Goal: Transaction & Acquisition: Purchase product/service

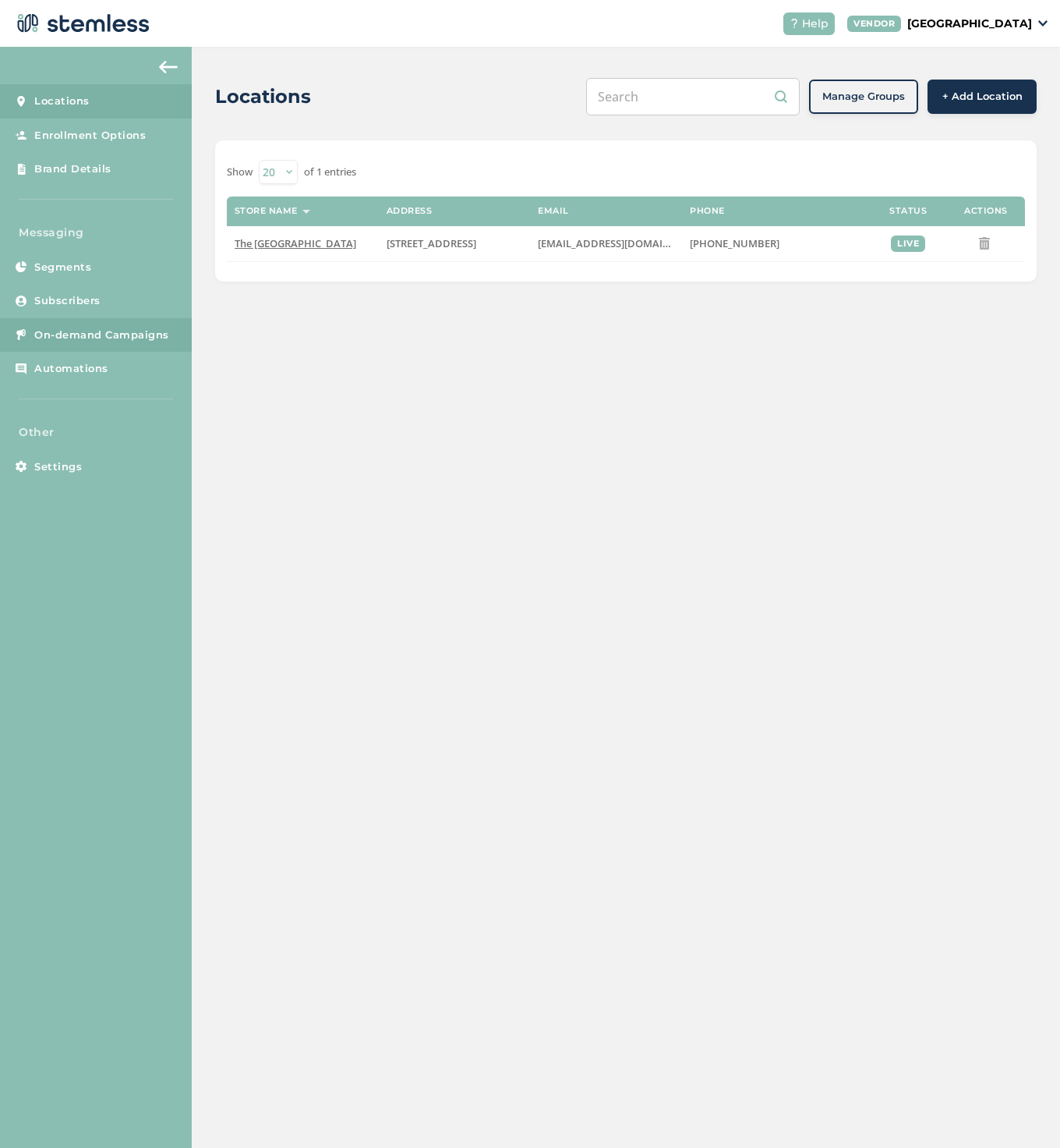
click at [98, 327] on span "On-demand Campaigns" at bounding box center [101, 335] width 135 height 16
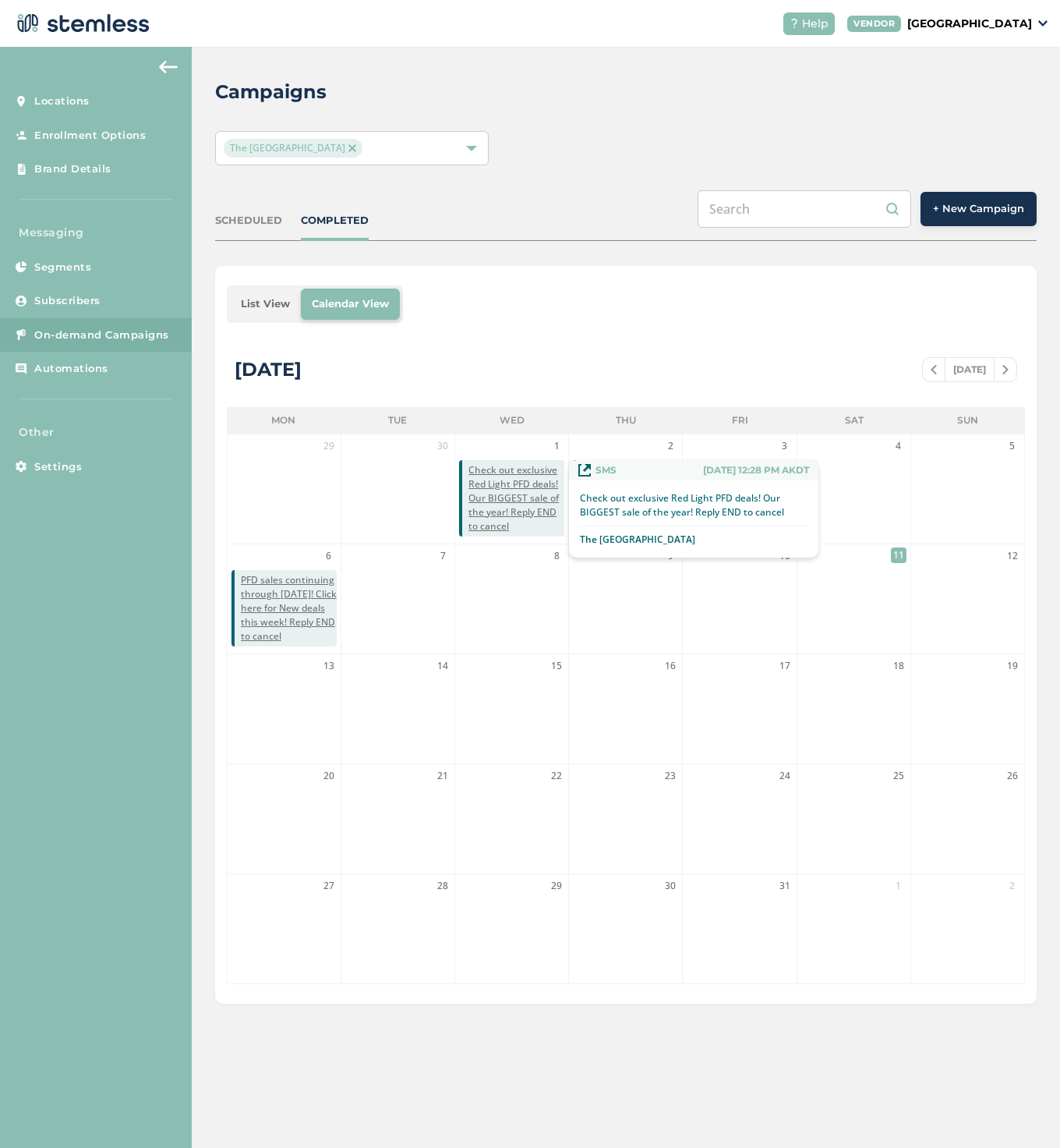
click at [500, 505] on span "Check out exclusive Red Light PFD deals! Our BIGGEST sale of the year! Reply EN…" at bounding box center [516, 498] width 96 height 70
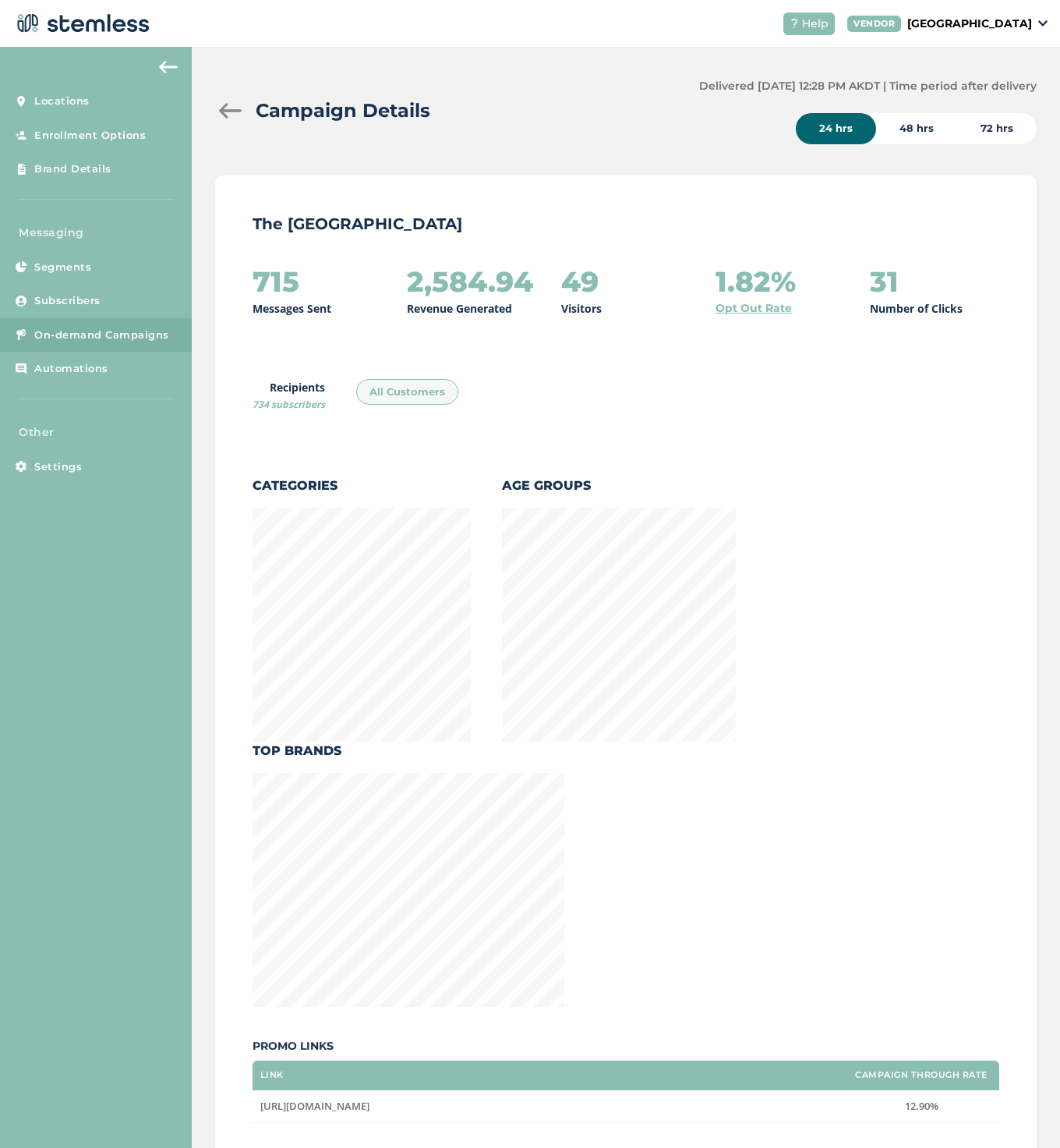
click at [171, 69] on img at bounding box center [168, 67] width 18 height 13
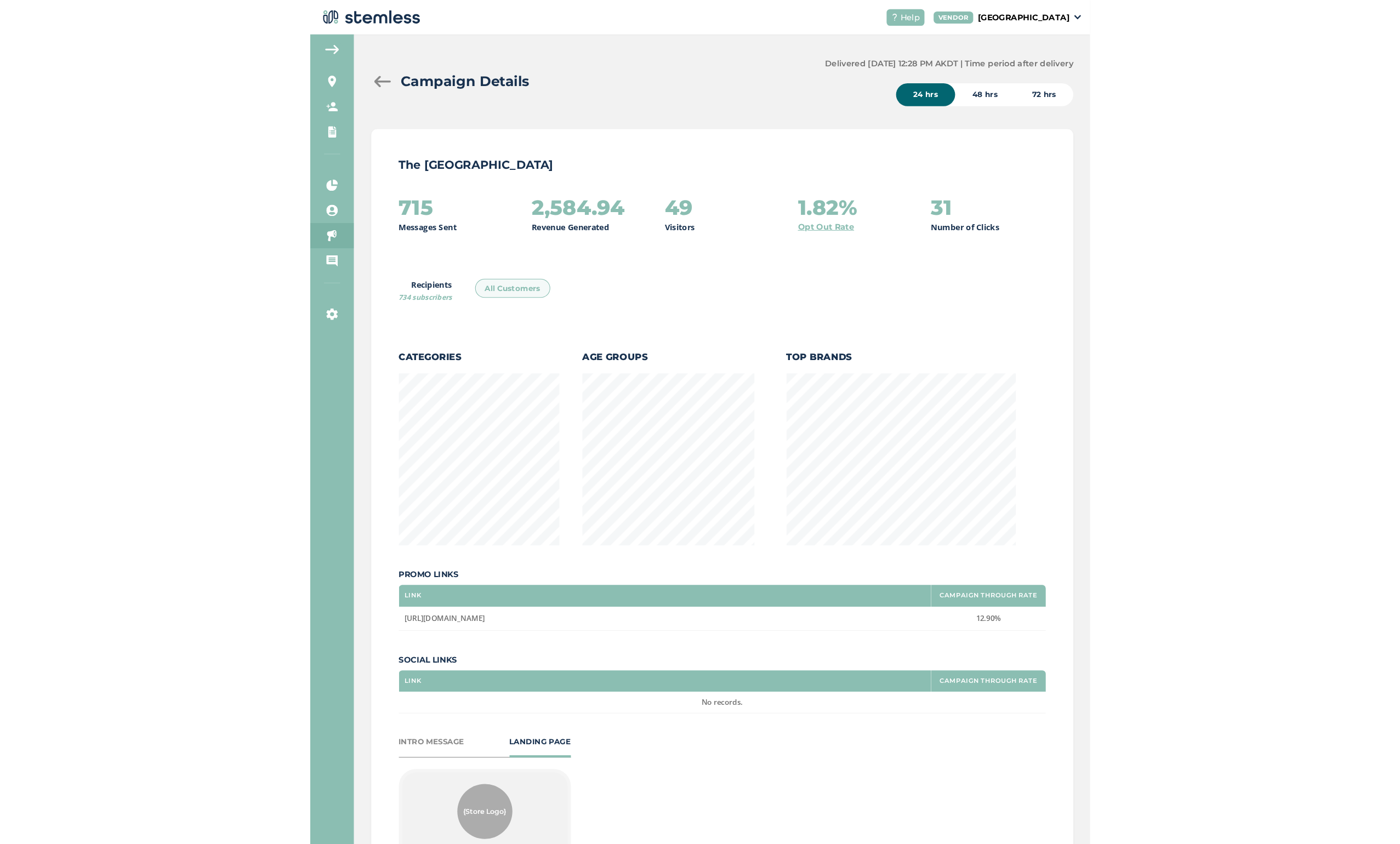
scroll to position [547021, 547532]
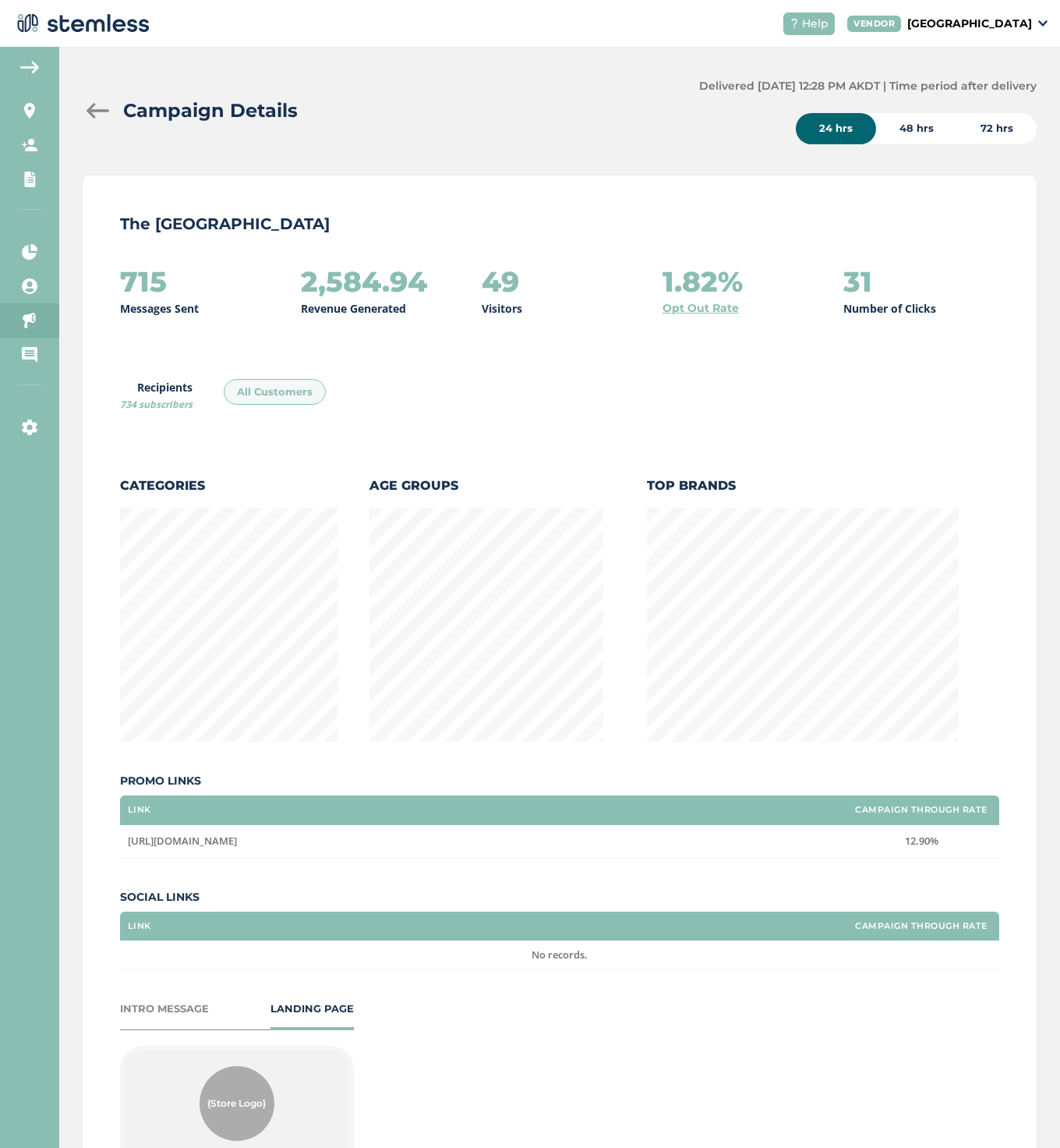
click at [93, 107] on div at bounding box center [98, 111] width 31 height 16
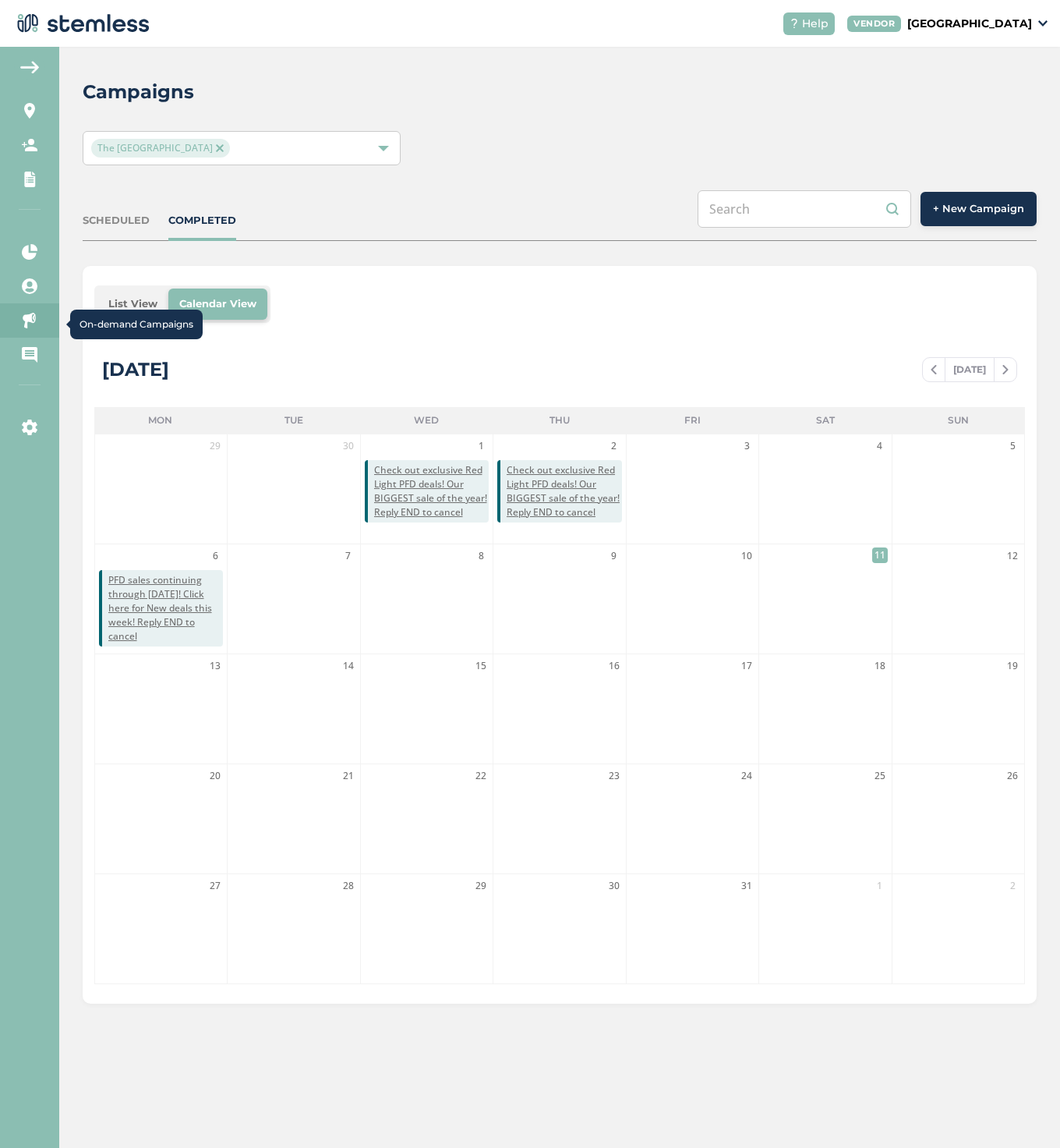
click at [30, 311] on link "On-demand Campaigns" at bounding box center [30, 320] width 59 height 34
click at [29, 319] on icon at bounding box center [30, 321] width 16 height 16
click at [975, 216] on span "+ New Campaign" at bounding box center [979, 209] width 91 height 16
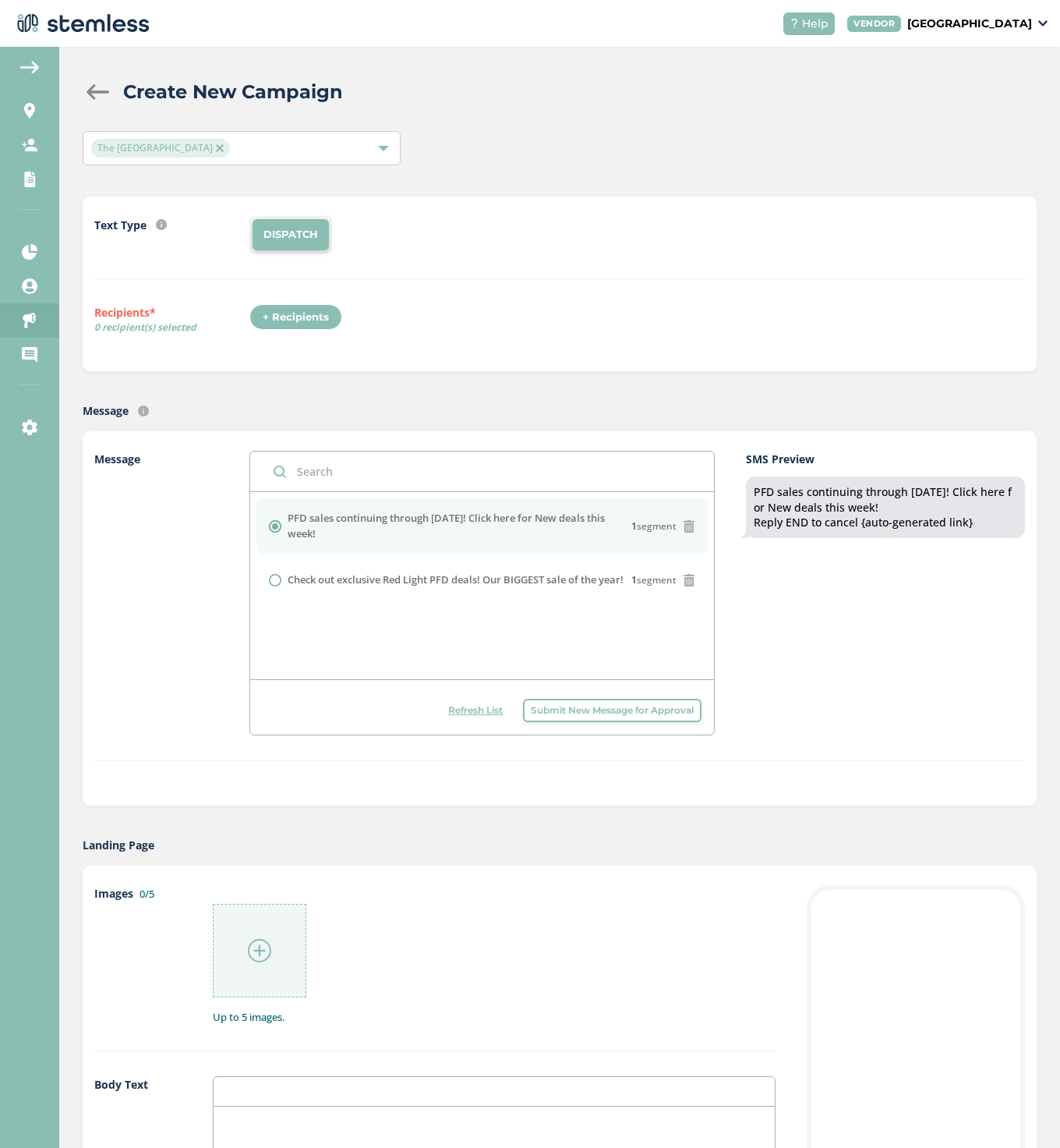
click at [300, 320] on div "+ Recipients" at bounding box center [296, 317] width 93 height 26
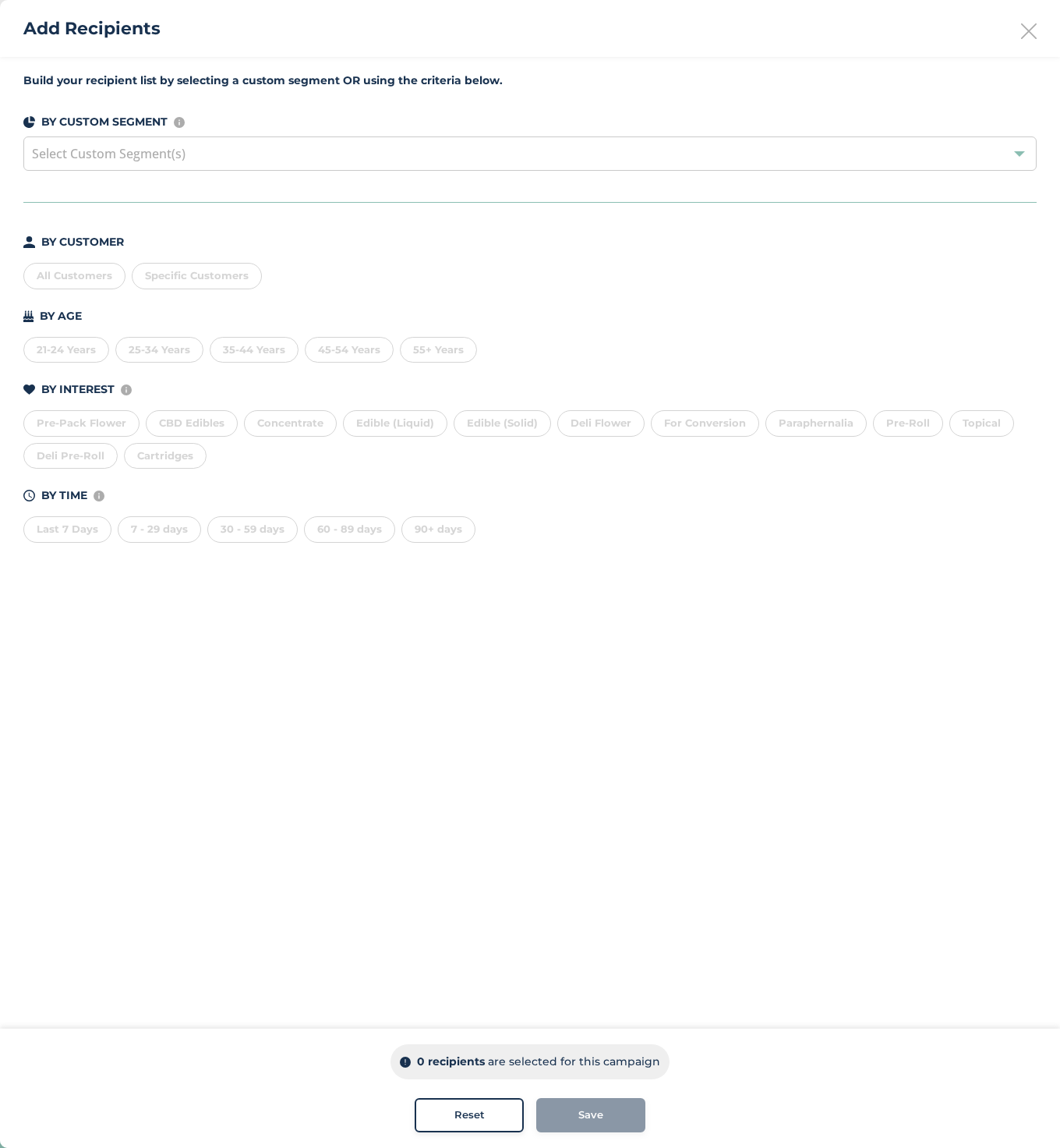
click at [1019, 155] on div at bounding box center [1020, 154] width 11 height 11
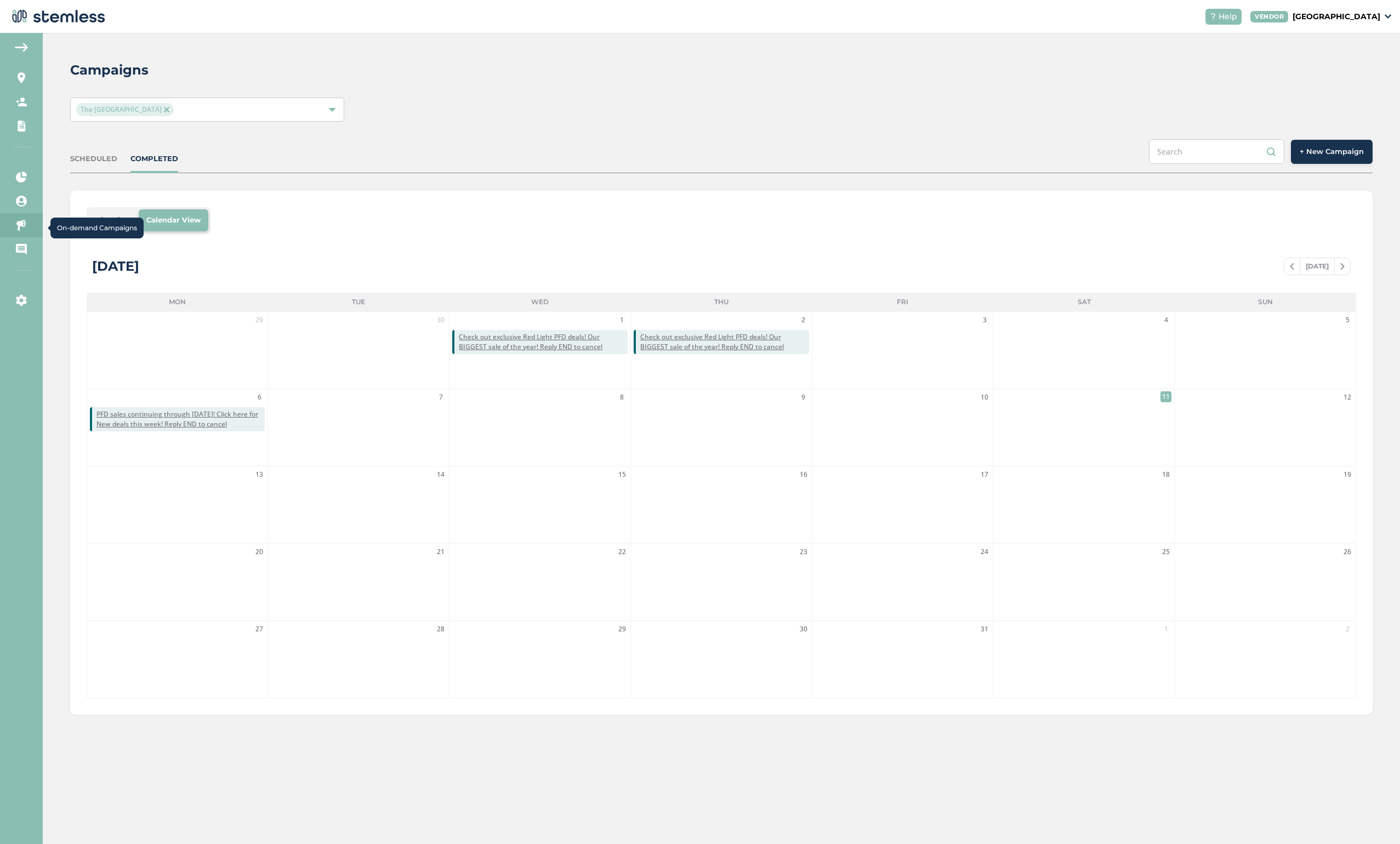
click at [21, 225] on icon at bounding box center [21, 226] width 11 height 11
click at [17, 47] on img at bounding box center [21, 47] width 13 height 9
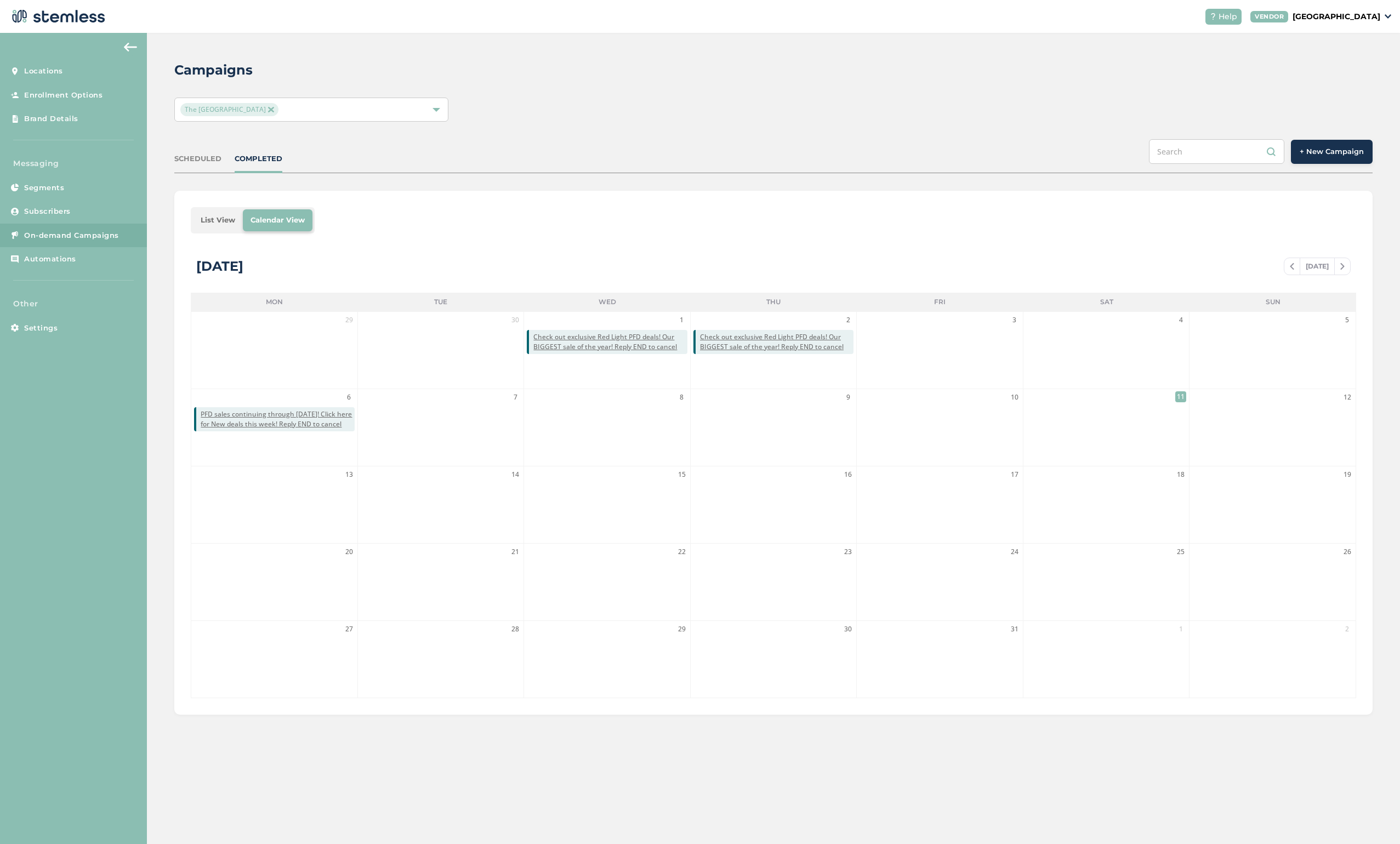
click at [745, 159] on button "+ New Campaign" at bounding box center [1332, 152] width 82 height 24
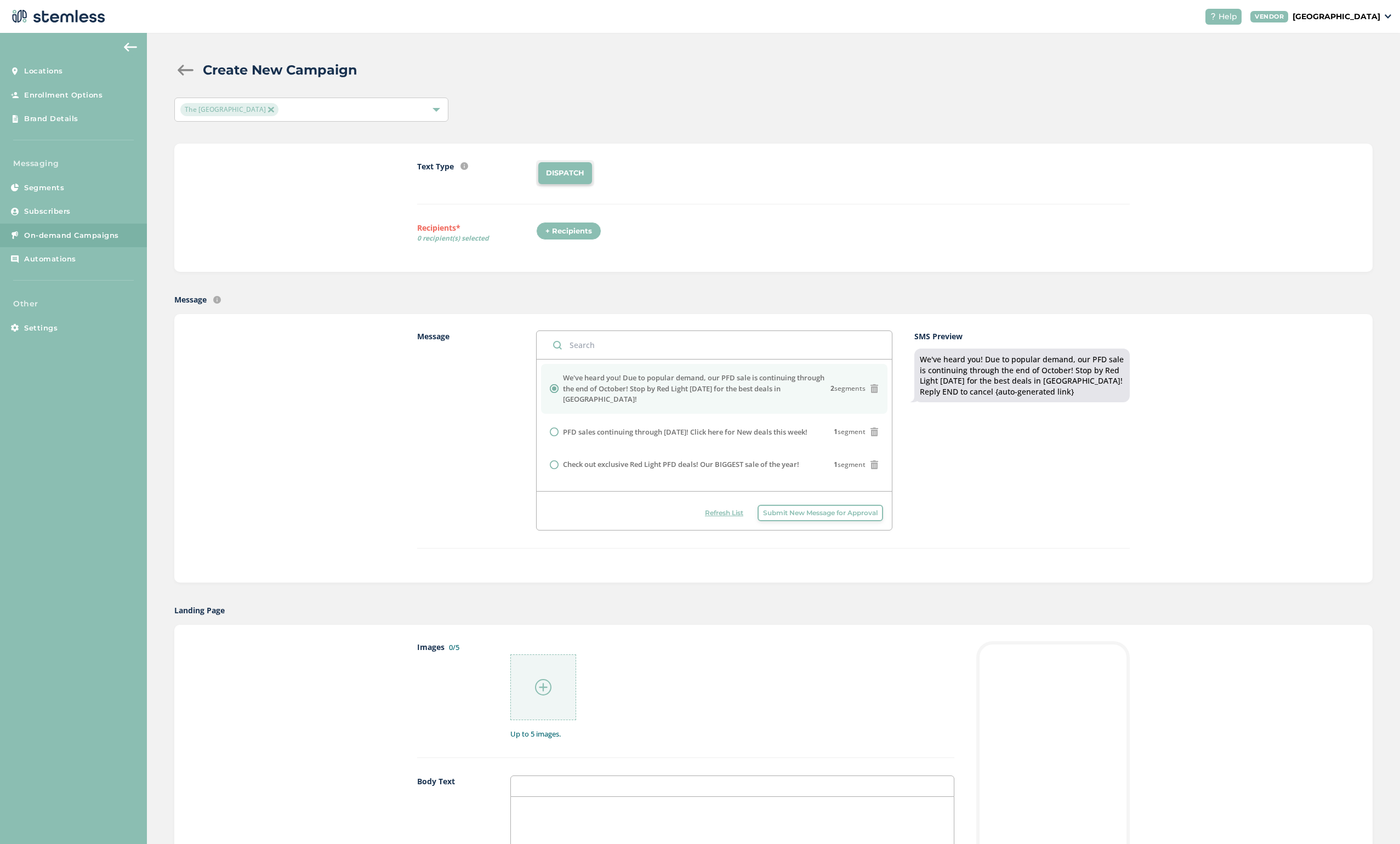
click at [745, 7] on header "Help VENDOR [GEOGRAPHIC_DATA]" at bounding box center [700, 16] width 1400 height 33
click at [745, 17] on img at bounding box center [1388, 16] width 7 height 4
click at [745, 83] on div "Create New Campaign The Red Light District Text Type SMS : A cost effective way…" at bounding box center [774, 710] width 1253 height 1355
click at [560, 232] on div "+ Recipients" at bounding box center [569, 231] width 65 height 19
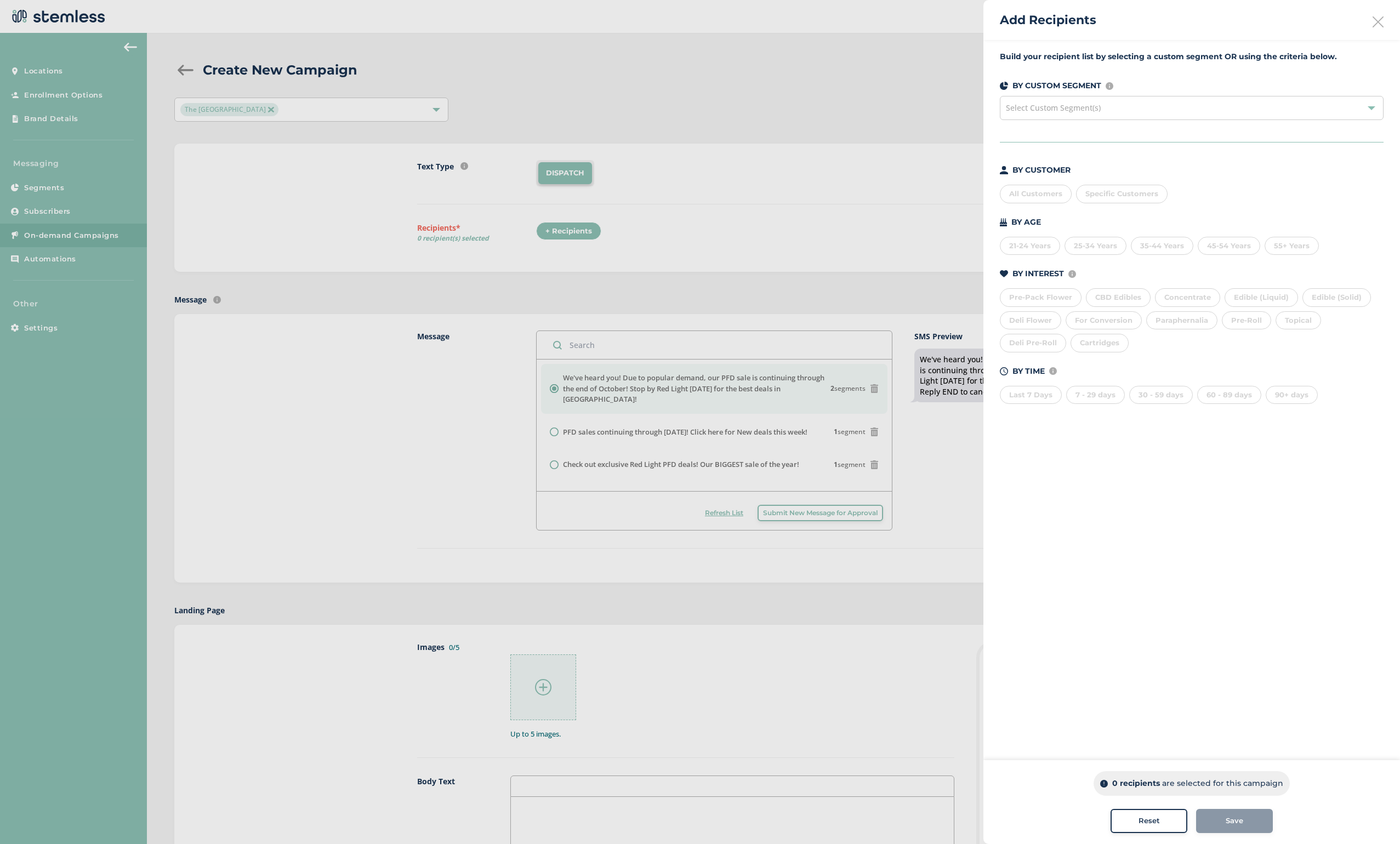
click at [745, 395] on div "90+ days" at bounding box center [1292, 395] width 52 height 19
click at [745, 393] on div "60 - 89 days" at bounding box center [1229, 395] width 64 height 19
click at [745, 393] on div "30 - 59 days" at bounding box center [1161, 395] width 63 height 19
click at [745, 806] on div "Reset" at bounding box center [1149, 821] width 59 height 11
click at [745, 395] on div "Last 7 Days" at bounding box center [1031, 395] width 62 height 19
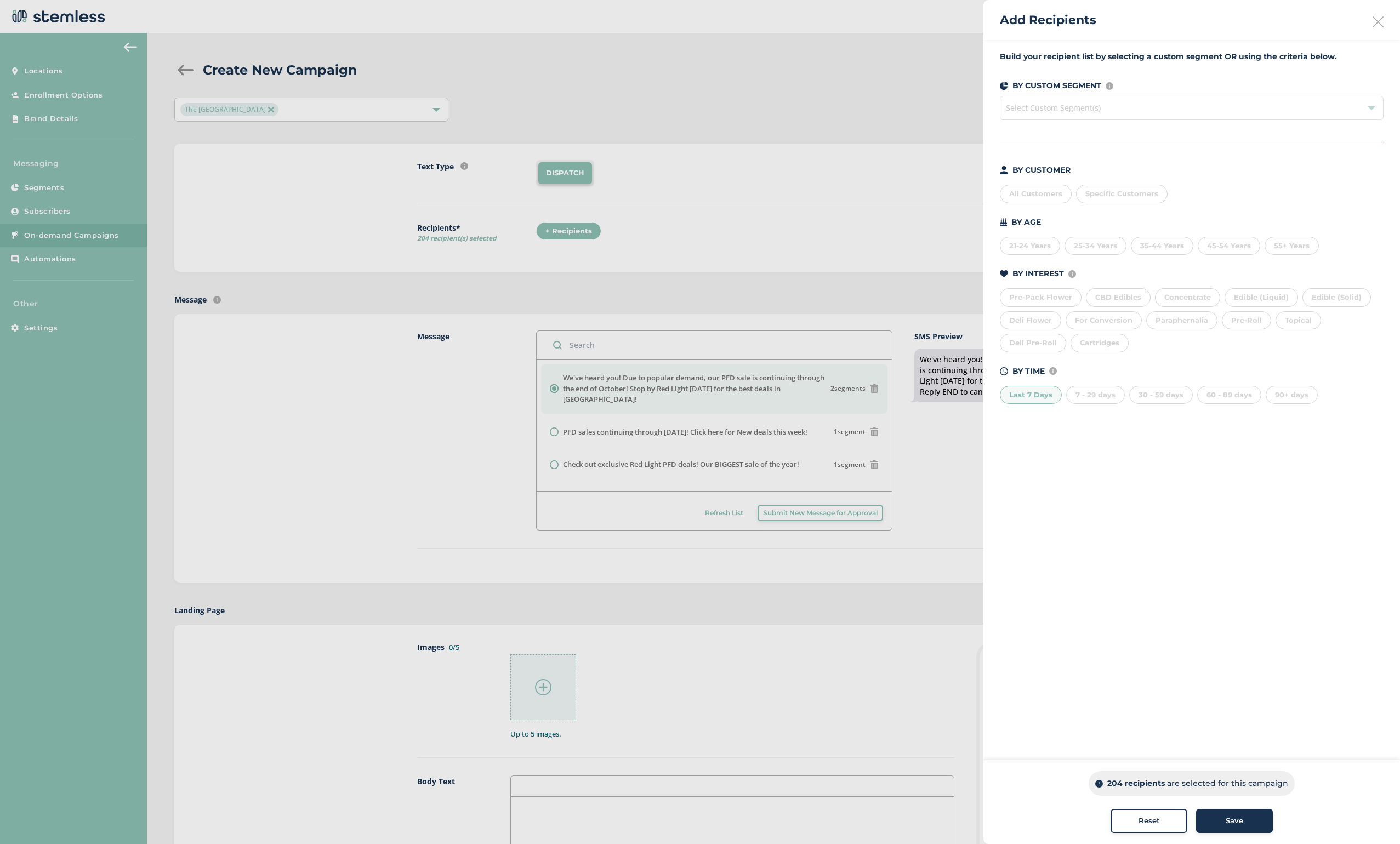
click at [745, 391] on div "7 - 29 days" at bounding box center [1095, 395] width 58 height 19
click at [745, 389] on div "30 - 59 days" at bounding box center [1161, 395] width 63 height 19
click at [745, 396] on div "60 - 89 days" at bounding box center [1229, 395] width 64 height 19
click at [538, 684] on div at bounding box center [700, 422] width 1400 height 844
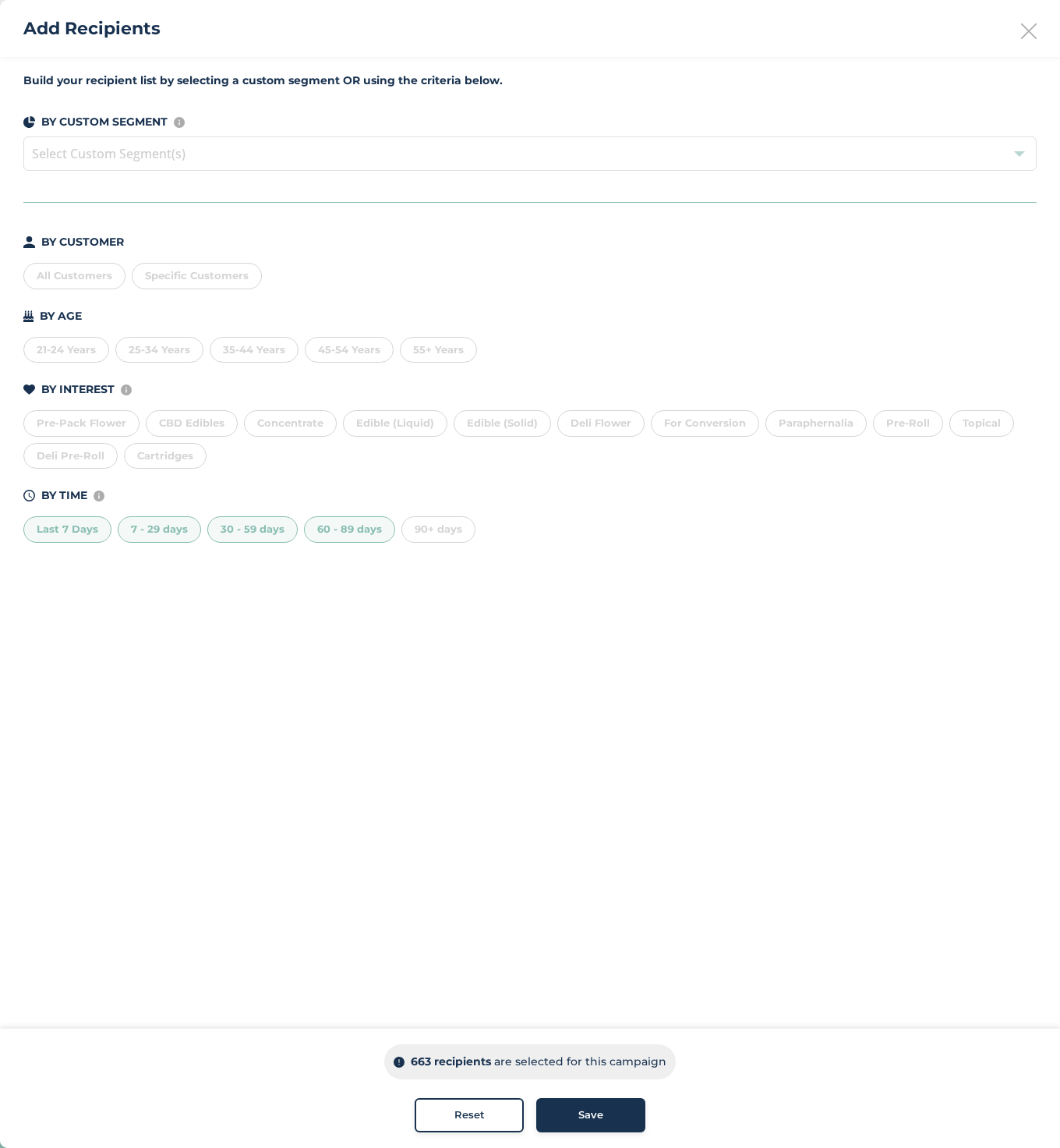
click at [575, 1108] on div "Save" at bounding box center [591, 1115] width 84 height 16
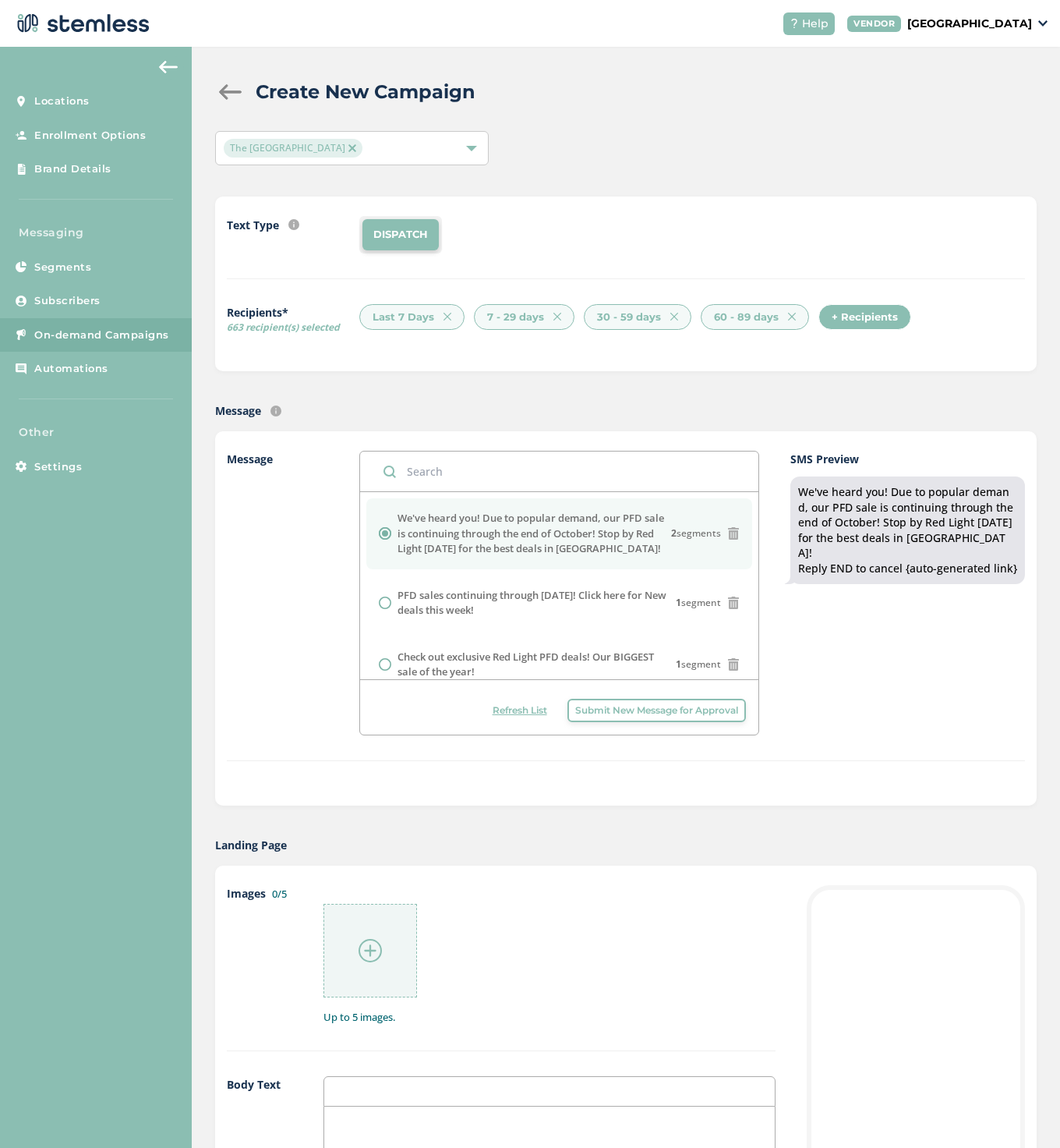
click at [370, 948] on img at bounding box center [370, 950] width 23 height 23
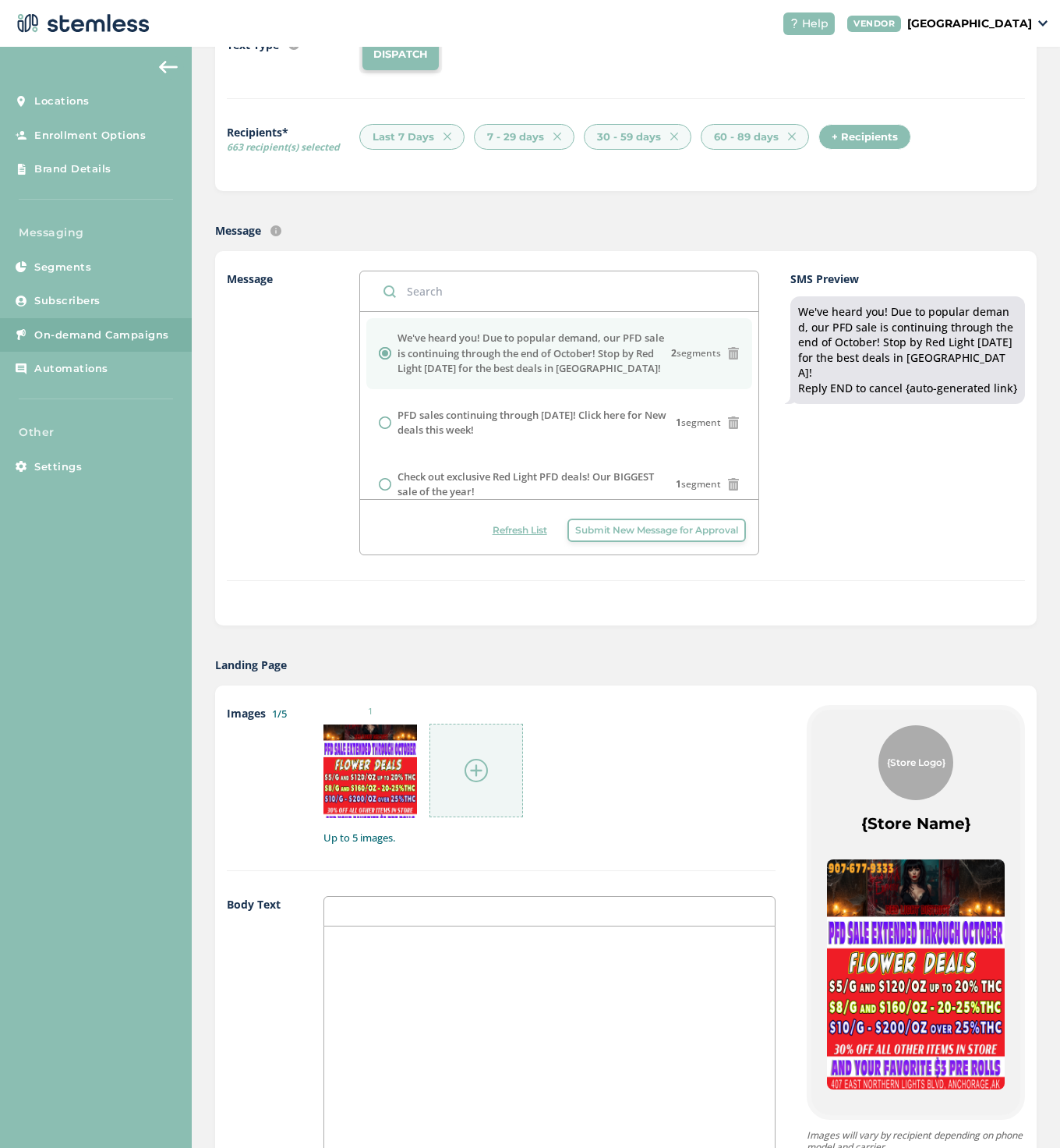
scroll to position [182, 0]
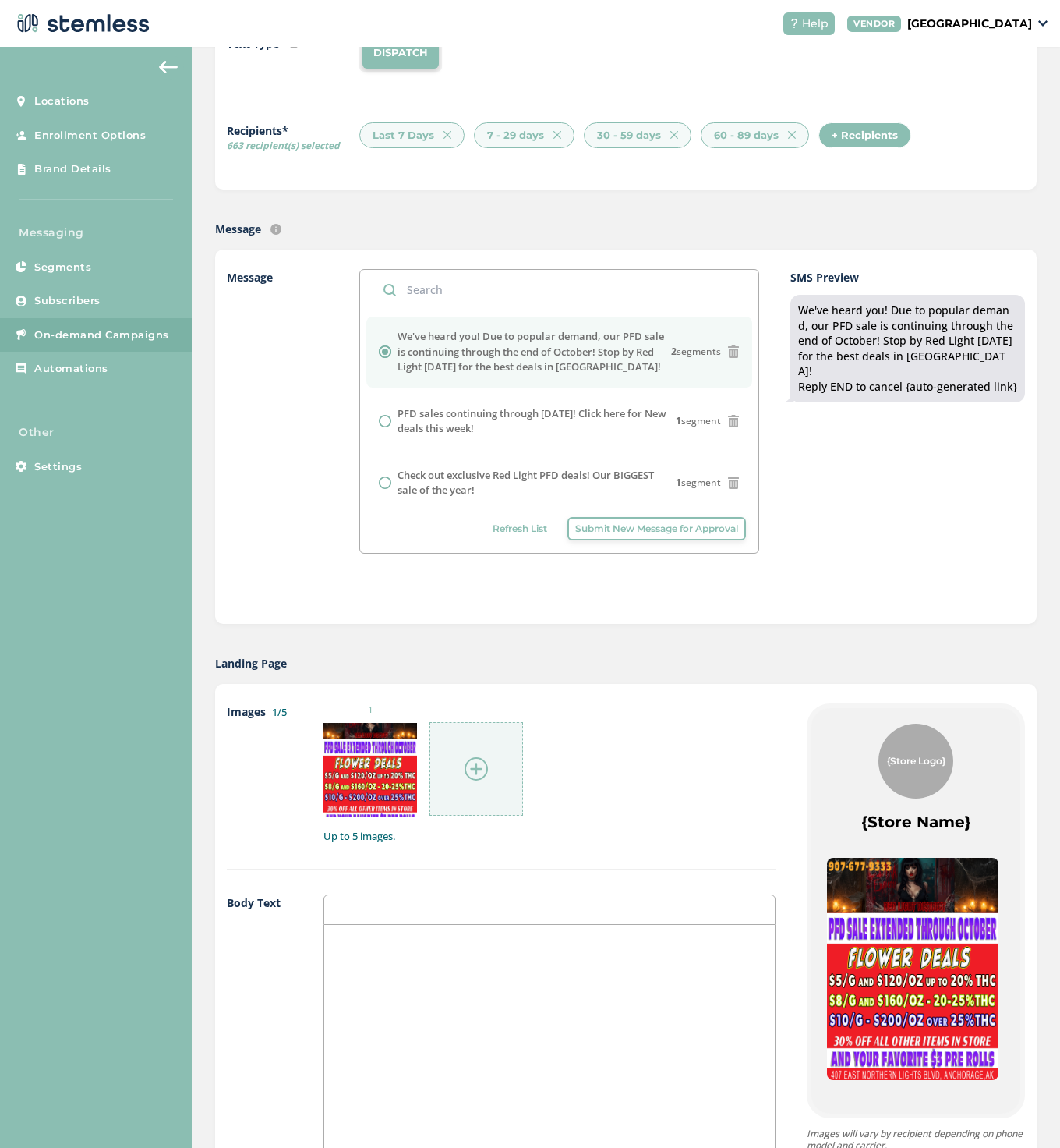
click at [356, 960] on div at bounding box center [549, 1080] width 450 height 311
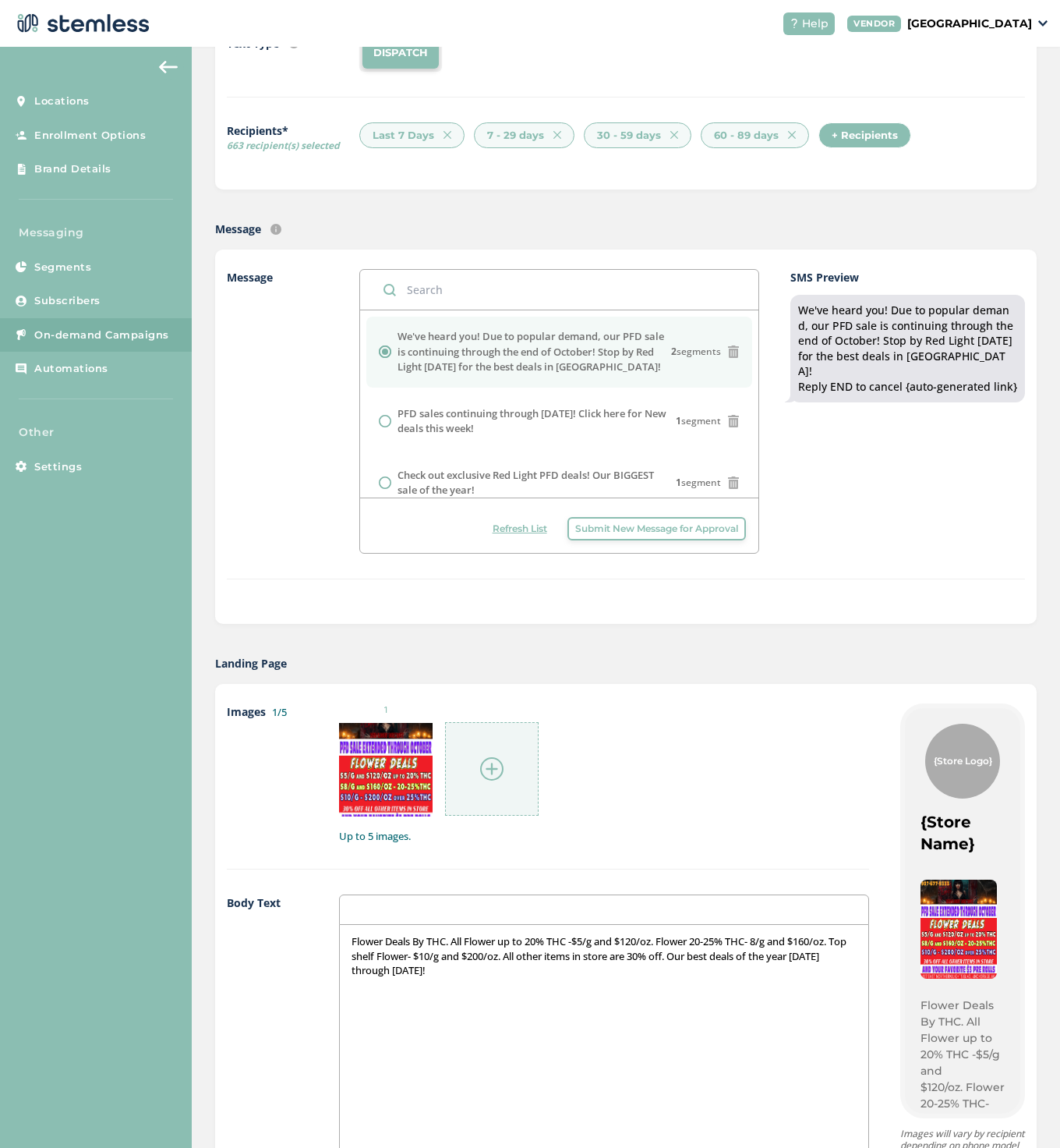
scroll to position [14, 0]
drag, startPoint x: 455, startPoint y: 972, endPoint x: 825, endPoint y: 954, distance: 370.4
click at [825, 954] on p "Flower Deals By THC. All Flower up to 20% THC -$5/g and $120/oz. Flower 20-25% …" at bounding box center [603, 956] width 505 height 43
click at [699, 955] on p "Flower Deals By THC. All Flower up to 20% THC -$5/g and $120/oz. Flower 20-25% …" at bounding box center [603, 956] width 505 height 43
click at [529, 971] on p "Flower Deals By THC. All Flower up to 20% THC -$5/g and $120/oz. Flower 20-25% …" at bounding box center [603, 956] width 505 height 43
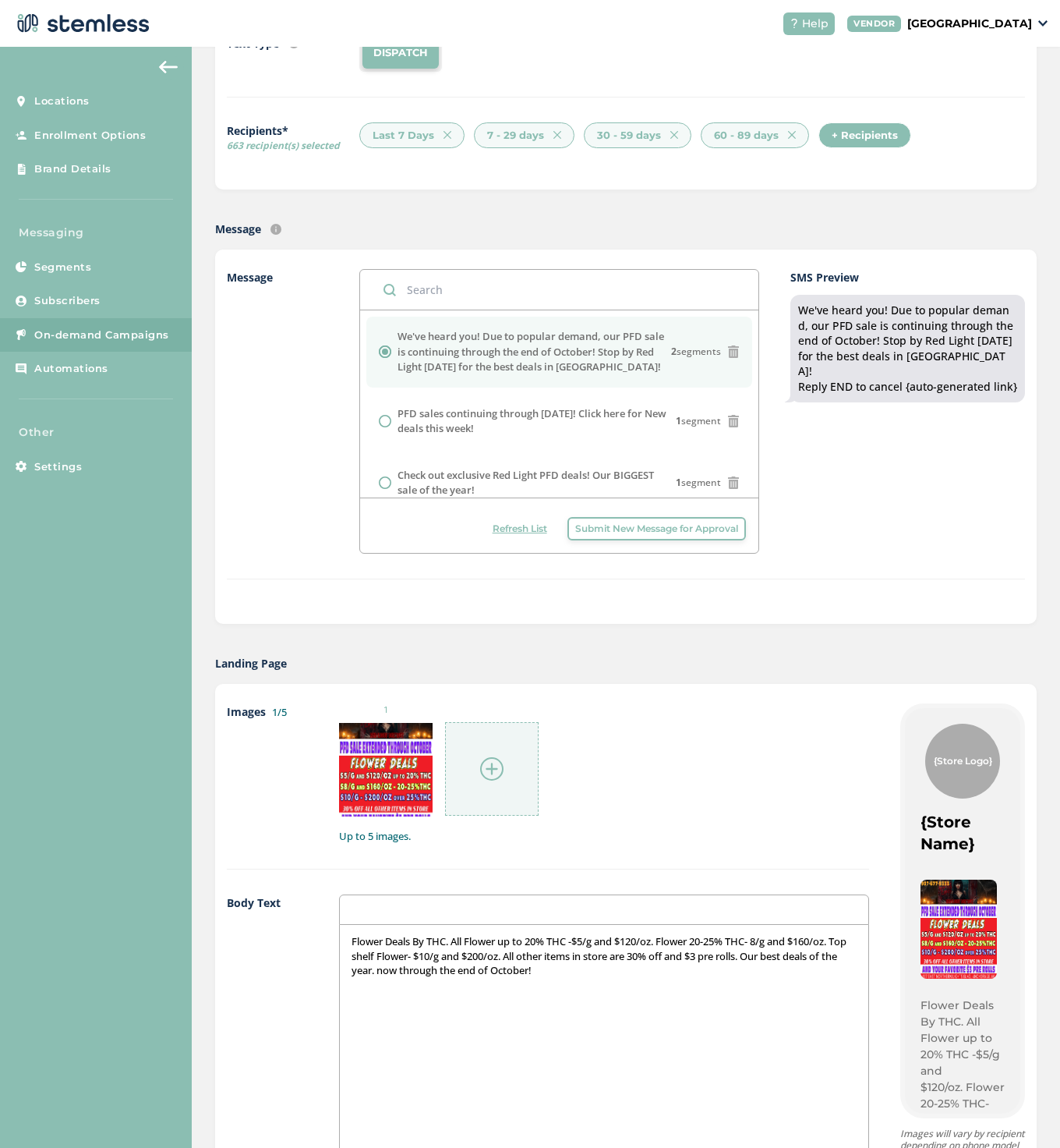
click at [778, 956] on p "Flower Deals By THC. All Flower up to 20% THC -$5/g and $120/oz. Flower 20-25% …" at bounding box center [603, 956] width 505 height 43
click at [408, 970] on p "Flower Deals By THC. All Flower up to 20% THC -$5/g and $120/oz. Flower 20-25% …" at bounding box center [603, 956] width 505 height 43
click at [449, 969] on p "Flower Deals By THC. All Flower up to 20% THC -$5/g and $120/oz. Flower 20-25% …" at bounding box center [603, 956] width 505 height 43
click at [652, 972] on p "Flower Deals By THC. All Flower up to 20% THC -$5/g and $120/oz. Flower 20-25% …" at bounding box center [603, 956] width 505 height 43
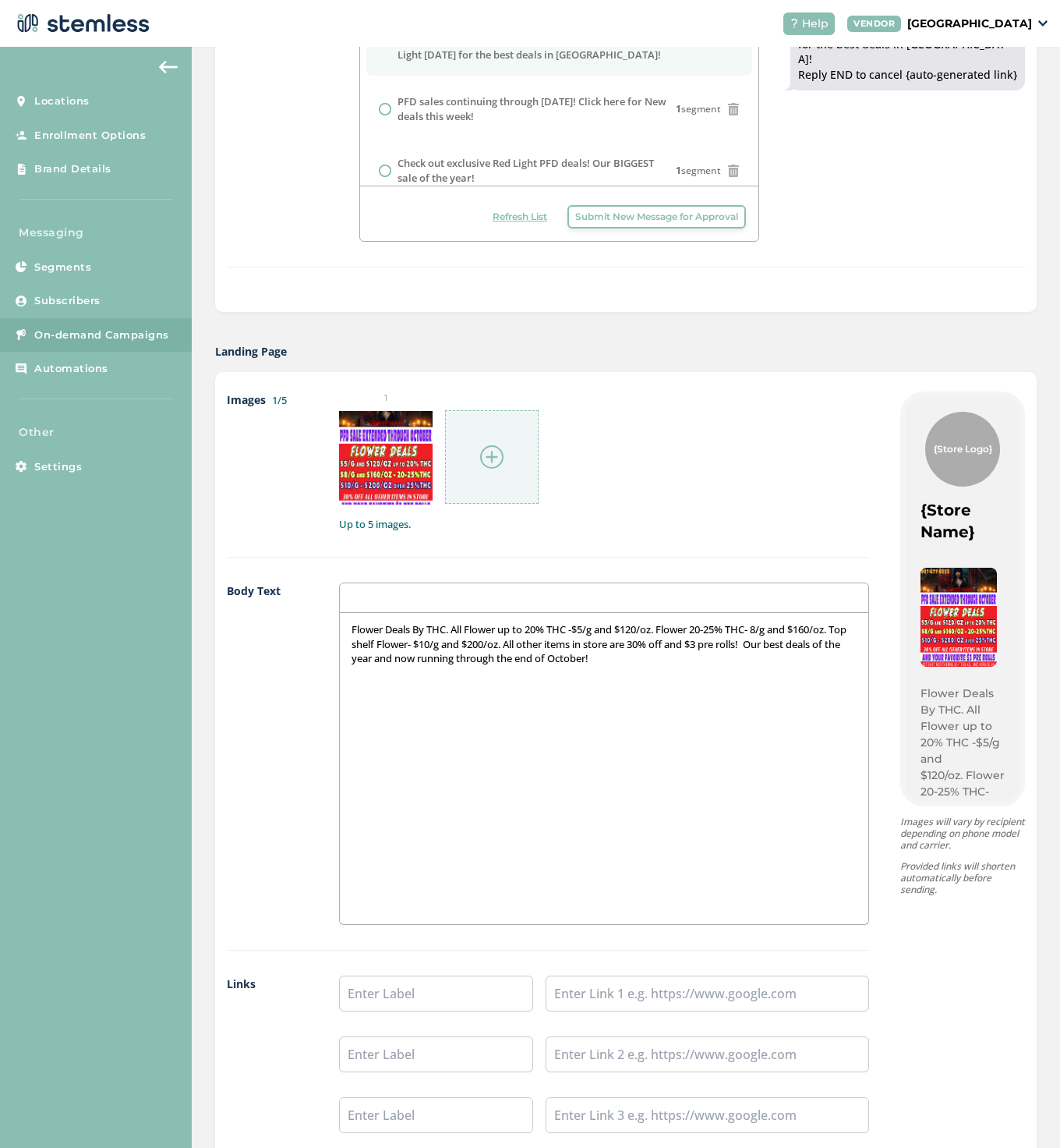
scroll to position [540, 0]
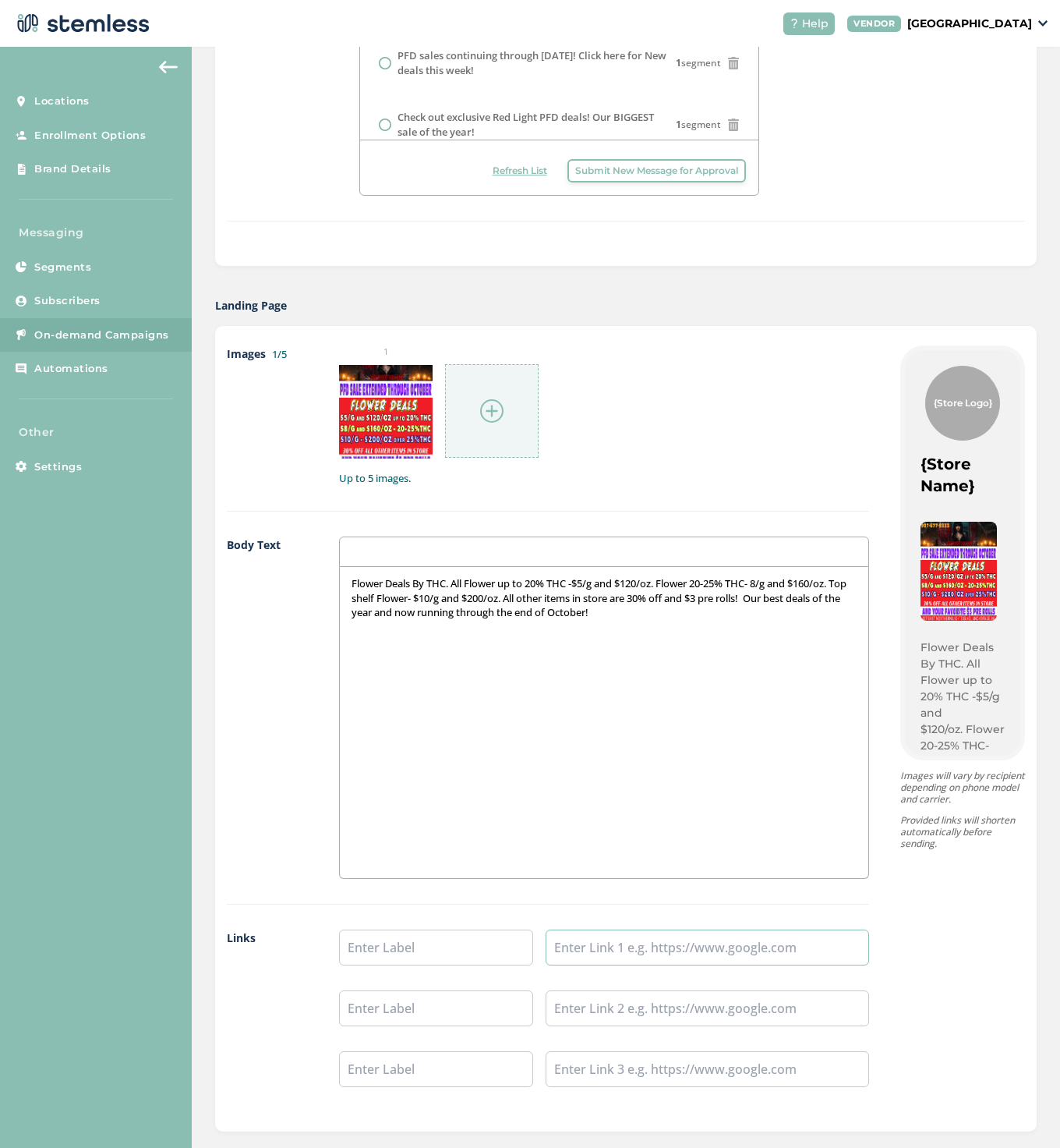
click at [698, 944] on input "text" at bounding box center [707, 947] width 323 height 36
paste input "[URL][DOMAIN_NAME][DOMAIN_NAME]"
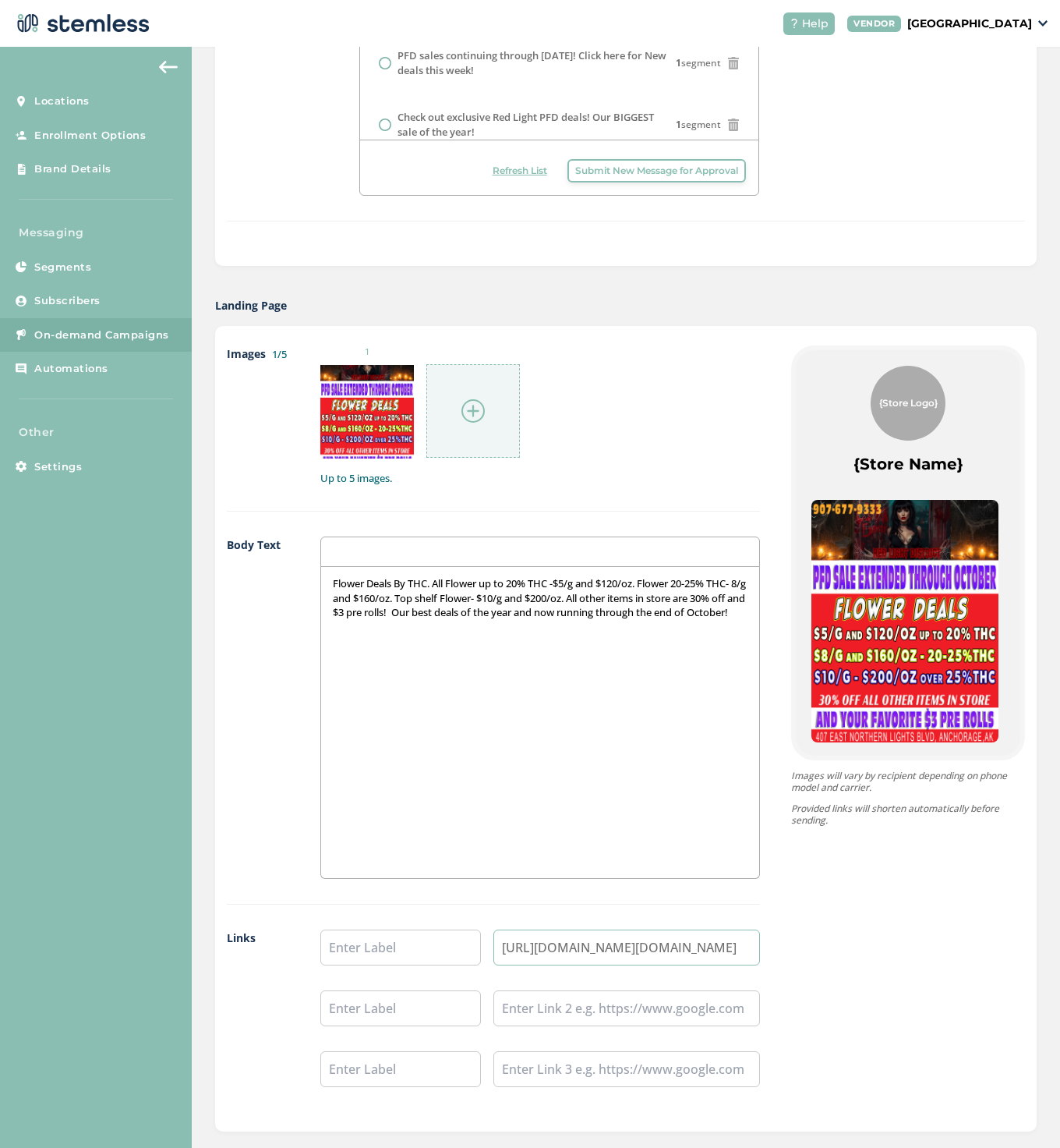
drag, startPoint x: 687, startPoint y: 946, endPoint x: 436, endPoint y: 952, distance: 251.1
click at [437, 951] on li "[URL][DOMAIN_NAME][DOMAIN_NAME]" at bounding box center [540, 947] width 440 height 36
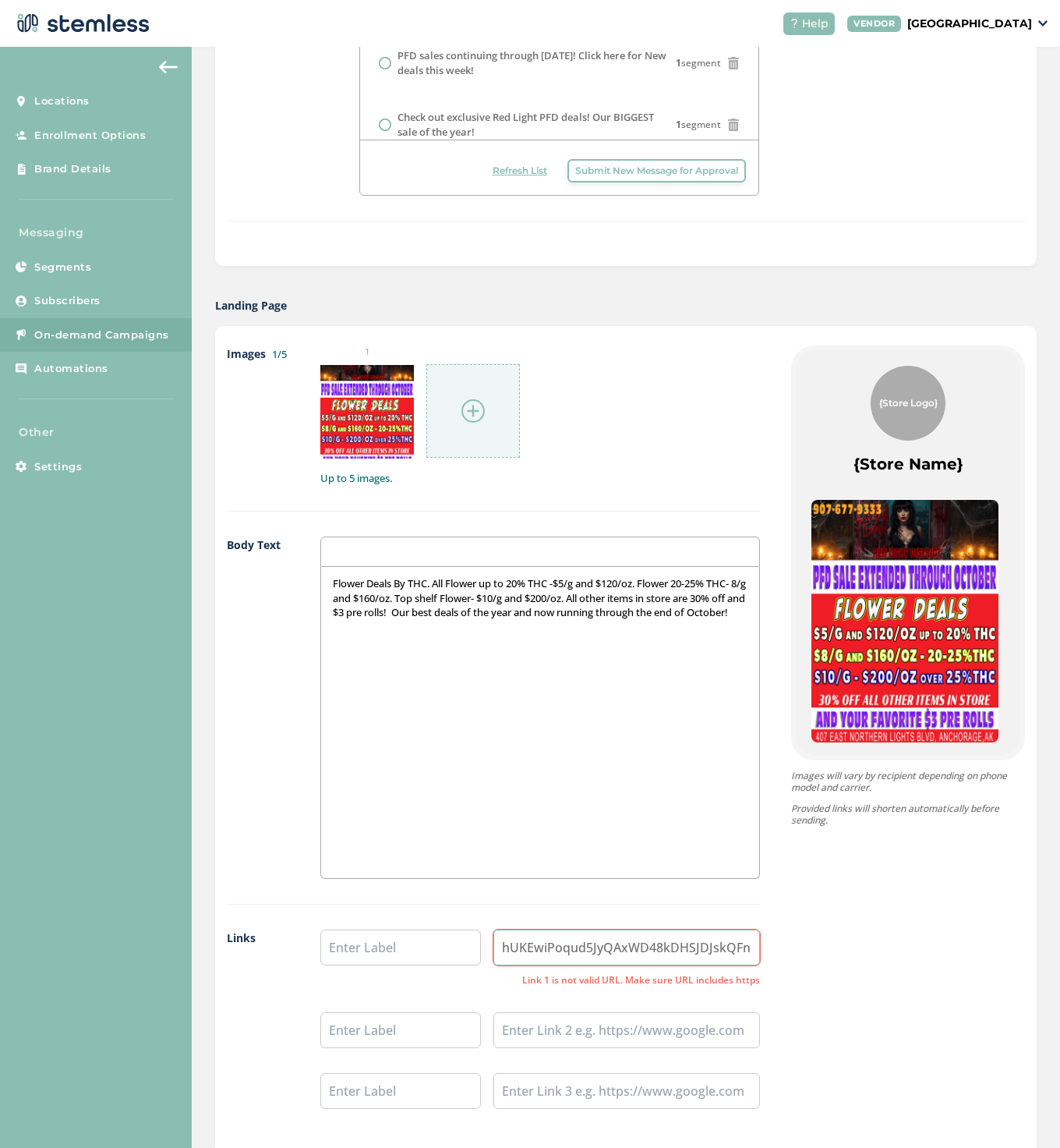
drag, startPoint x: 715, startPoint y: 947, endPoint x: 450, endPoint y: 951, distance: 265.0
click at [450, 951] on li "hUKEwiPoqud5JyQAxWD48kDHSJDJskQFnoECBEQAQ&usg=AOvVaw2XigQRW4c9CMDxAxVNYvjT Link…" at bounding box center [540, 958] width 440 height 57
drag, startPoint x: 743, startPoint y: 946, endPoint x: 458, endPoint y: 948, distance: 285.0
click at [458, 948] on li "kQFnoECBEQAQ&usg=AOvVaw2XigQRW4c9CMDxAxVNYvjT Link 1 is not valid URL. Make sur…" at bounding box center [540, 958] width 440 height 57
type input "c9CMDxAxVNYvjT"
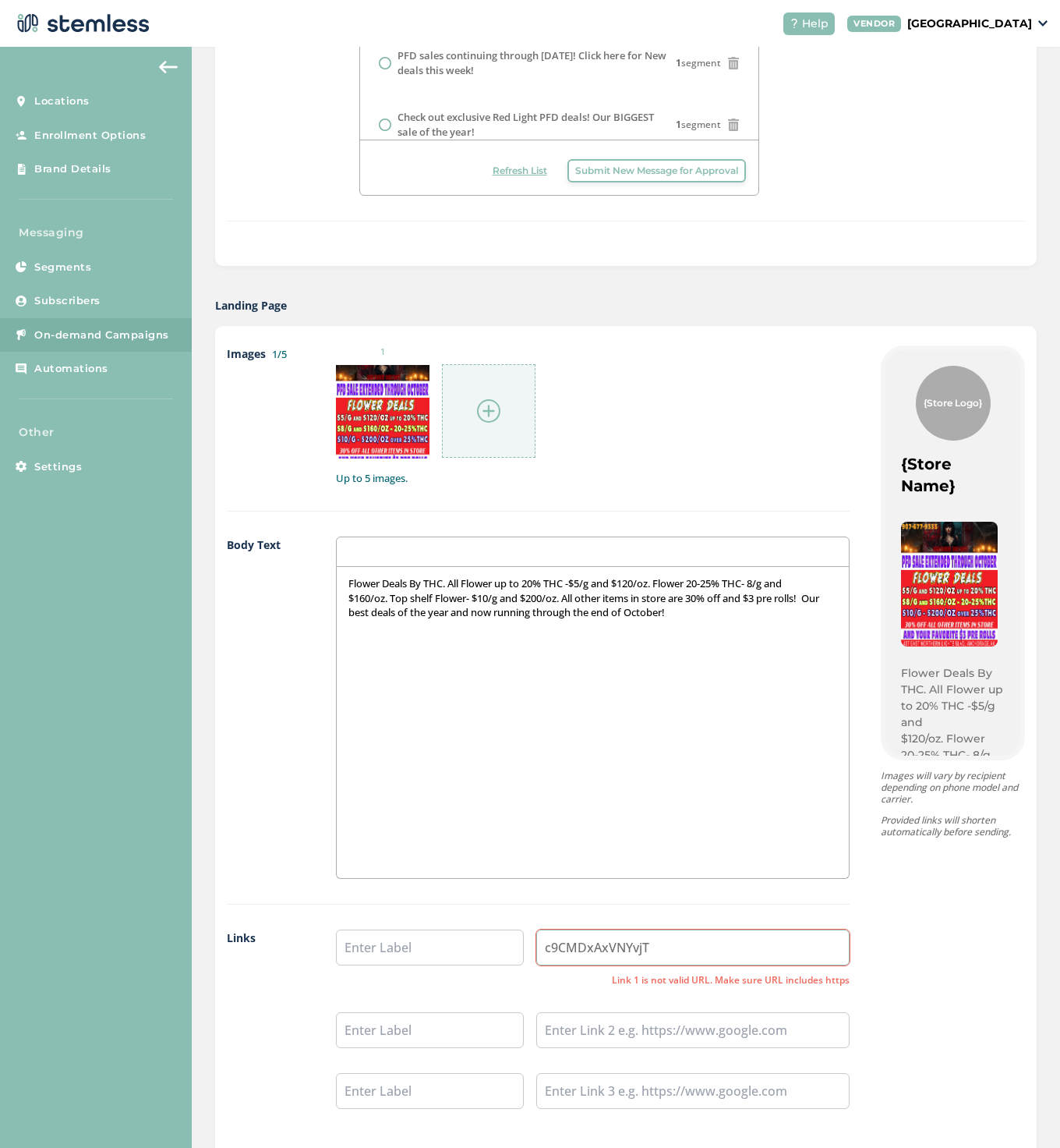
drag, startPoint x: 670, startPoint y: 951, endPoint x: 500, endPoint y: 948, distance: 170.0
click at [500, 948] on li "c9CMDxAxVNYvjT Link 1 is not valid URL. Make sure URL includes https" at bounding box center [593, 958] width 514 height 57
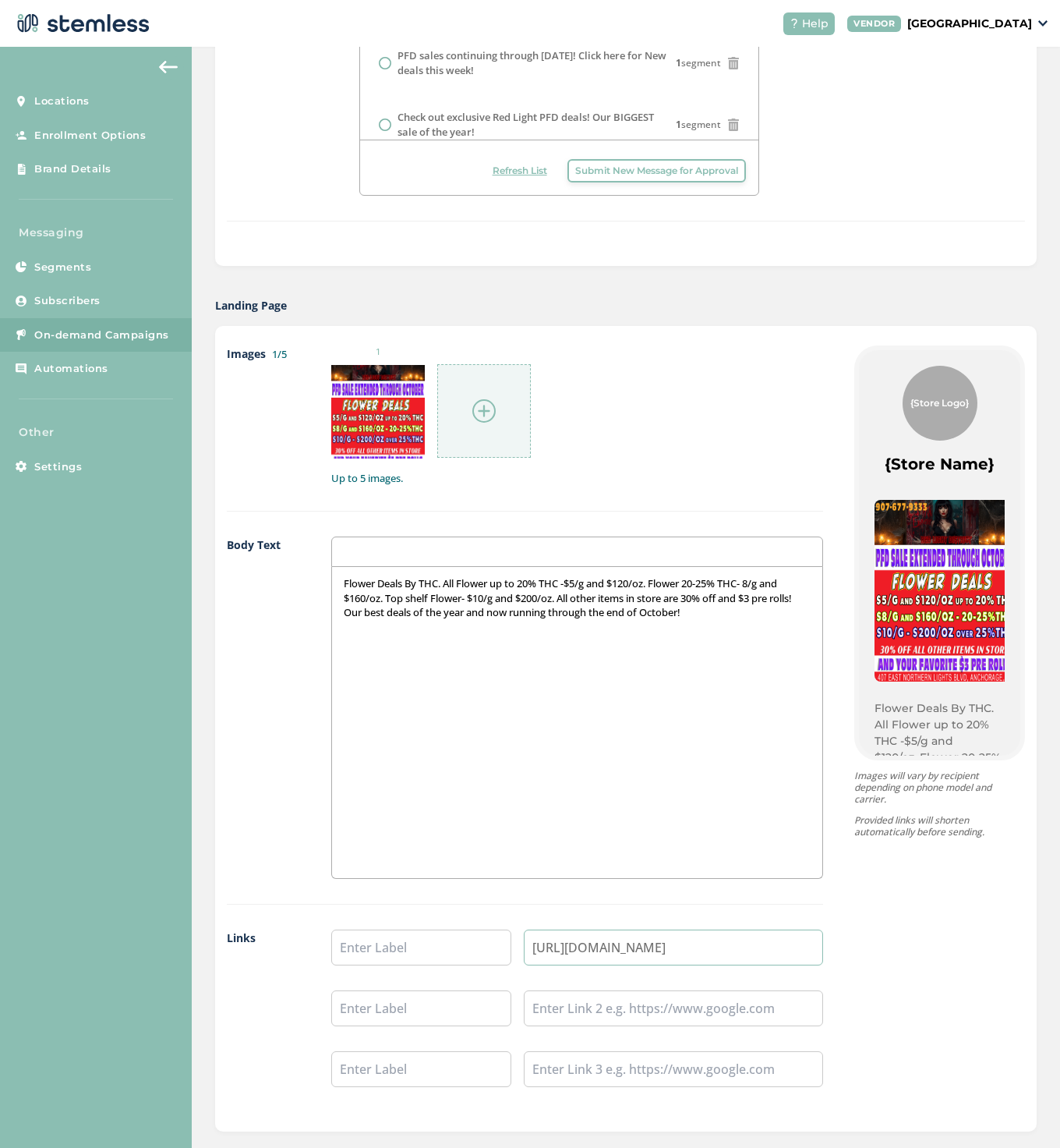
type input "[URL][DOMAIN_NAME]"
click at [346, 952] on input "text" at bounding box center [421, 947] width 180 height 36
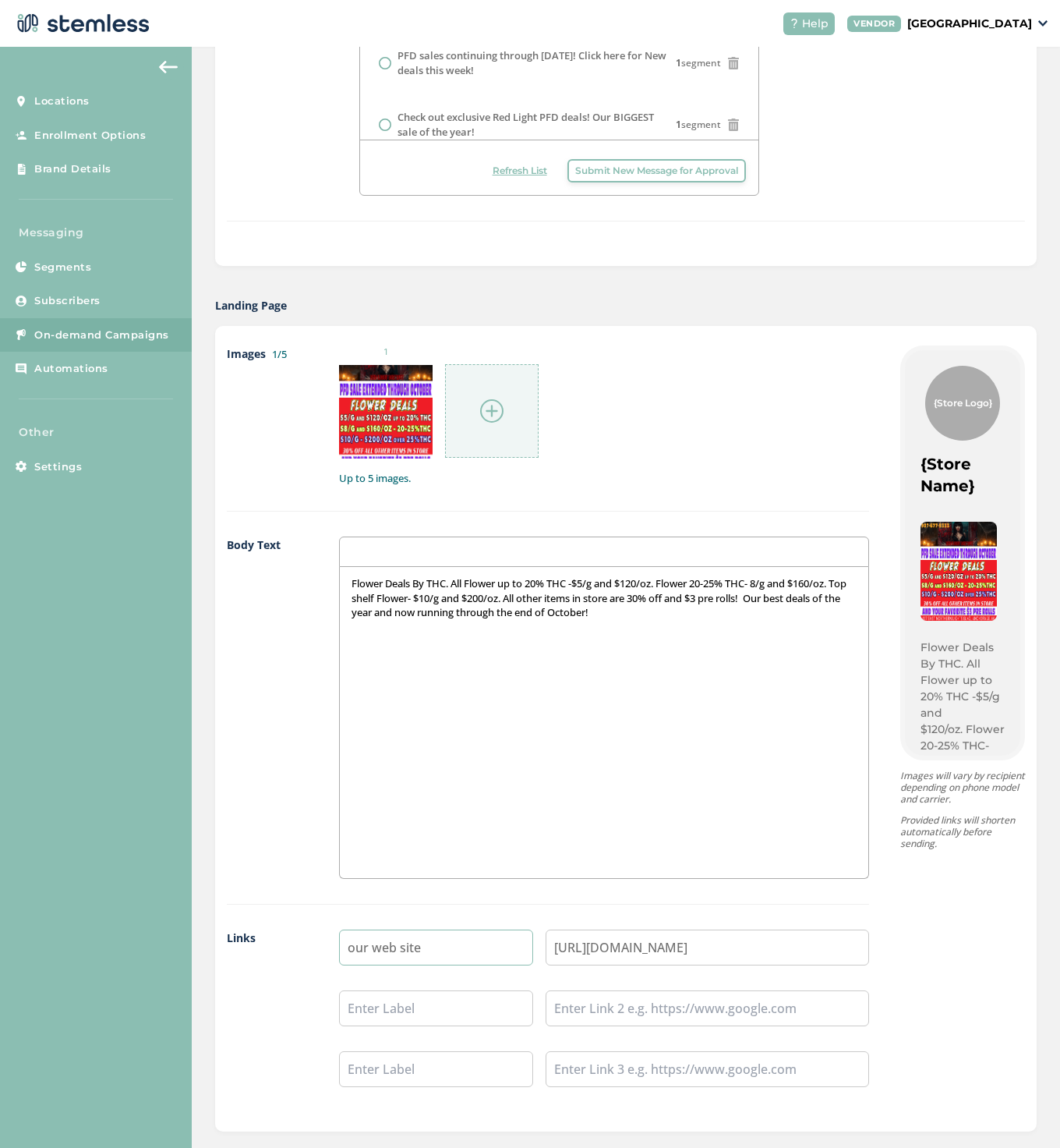
click at [346, 948] on input "our web site" at bounding box center [436, 947] width 194 height 36
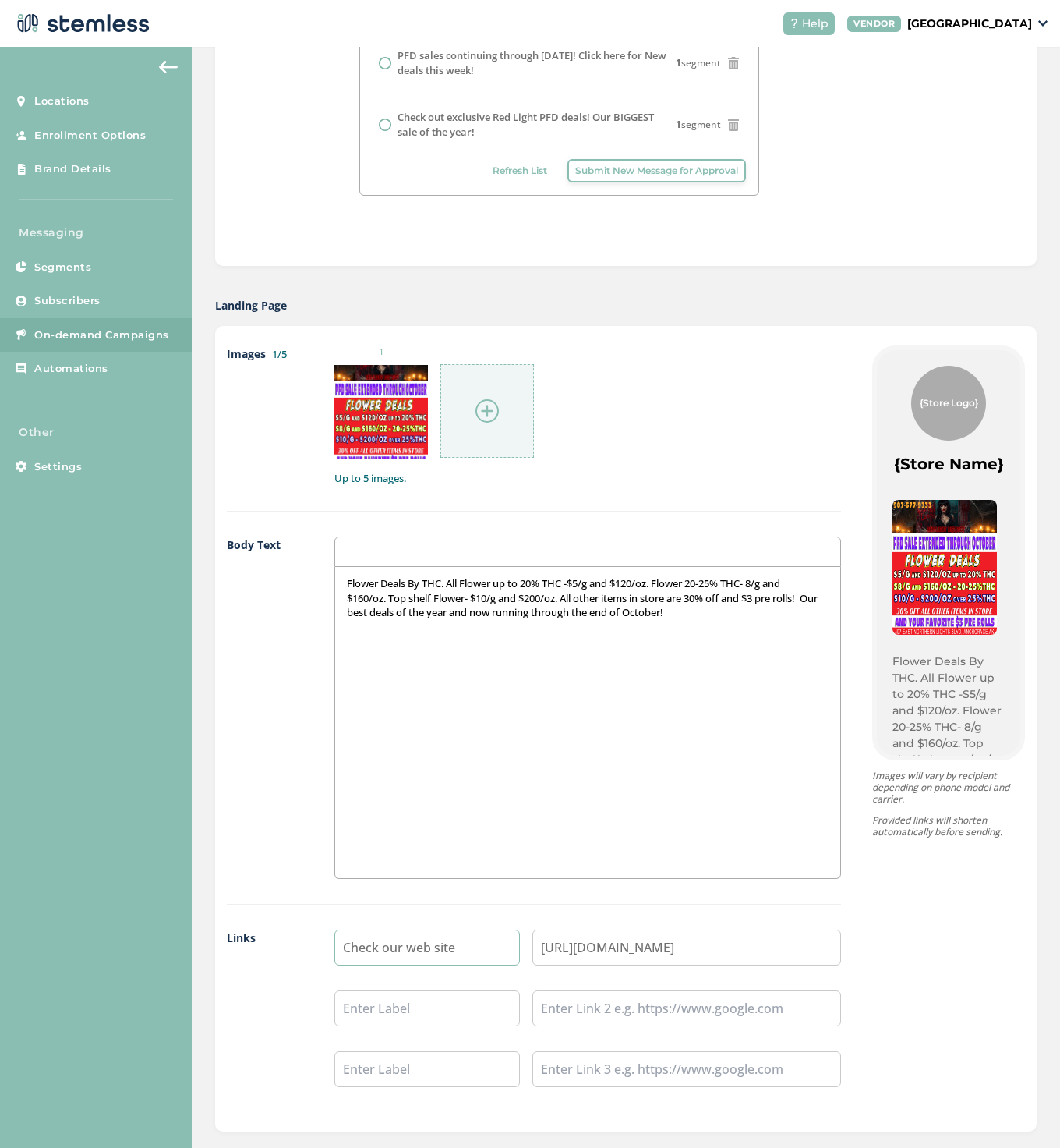
click at [457, 944] on input "Check our web site" at bounding box center [427, 947] width 185 height 36
type input "Check our web site!"
click at [569, 1007] on input "text" at bounding box center [685, 1007] width 308 height 36
paste input "[URL][DOMAIN_NAME]"
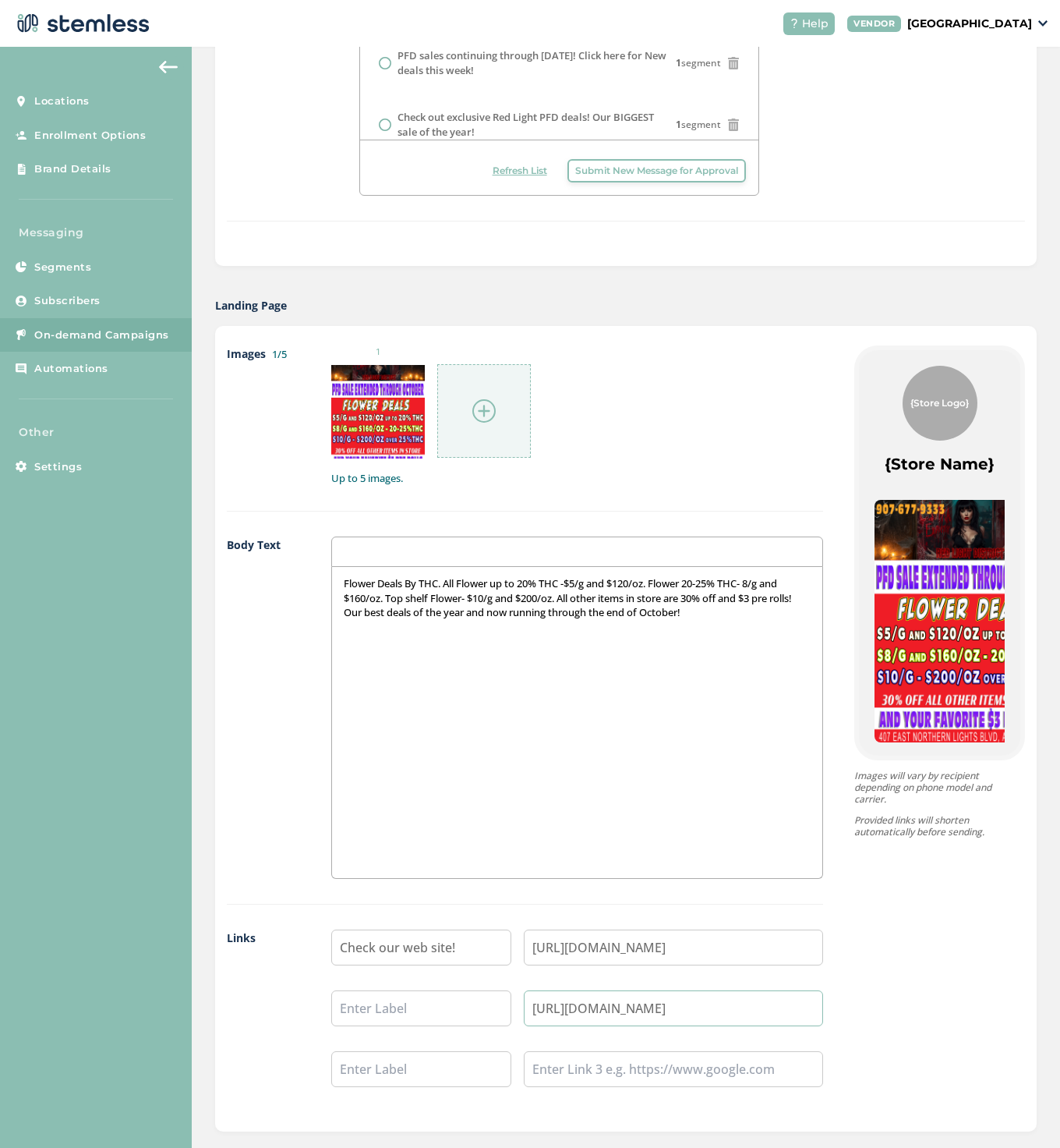
type input "[URL][DOMAIN_NAME]"
click at [414, 1006] on input "text" at bounding box center [421, 1007] width 180 height 36
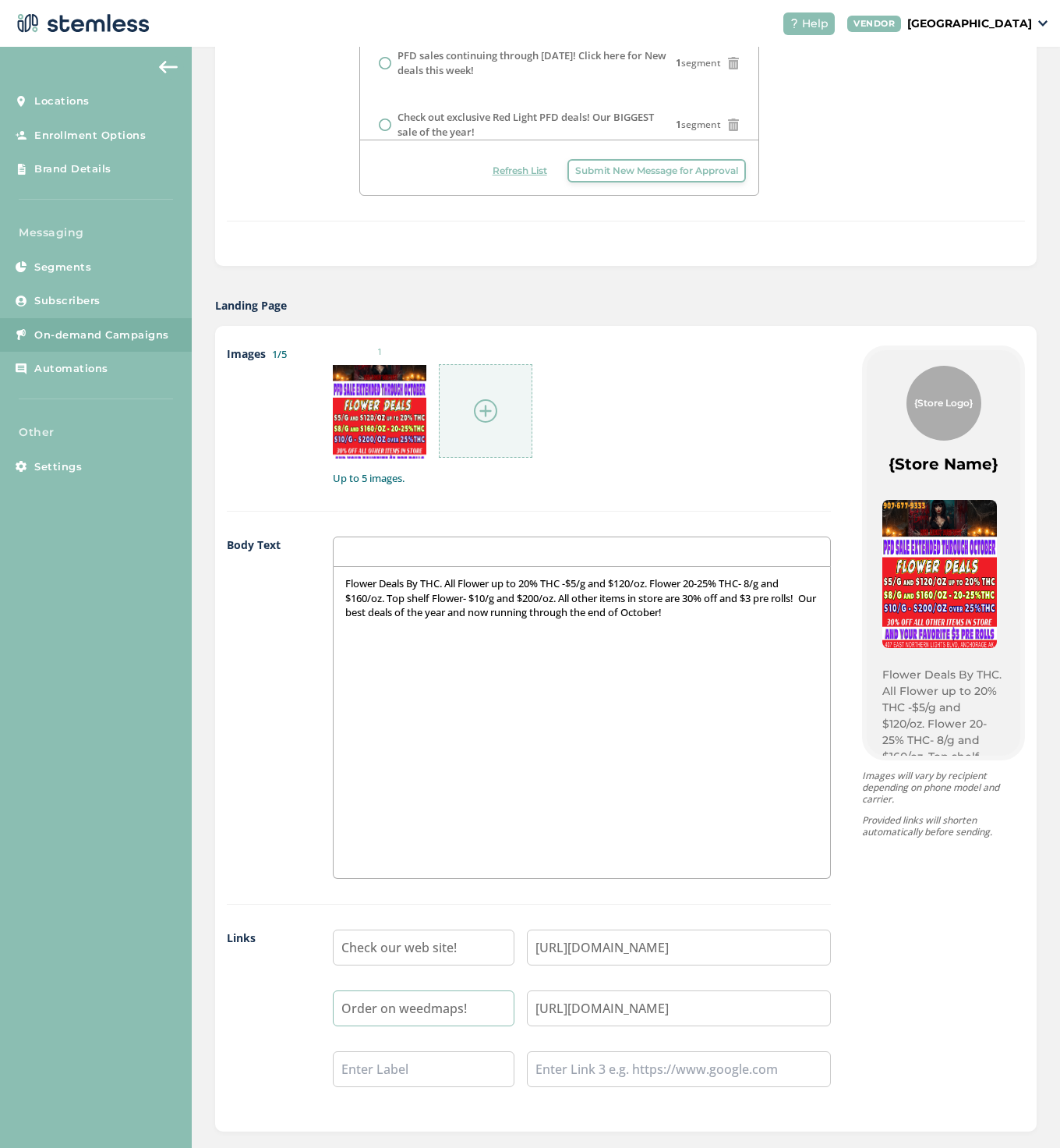
click at [405, 1015] on input "Order on weedmaps!" at bounding box center [424, 1007] width 183 height 36
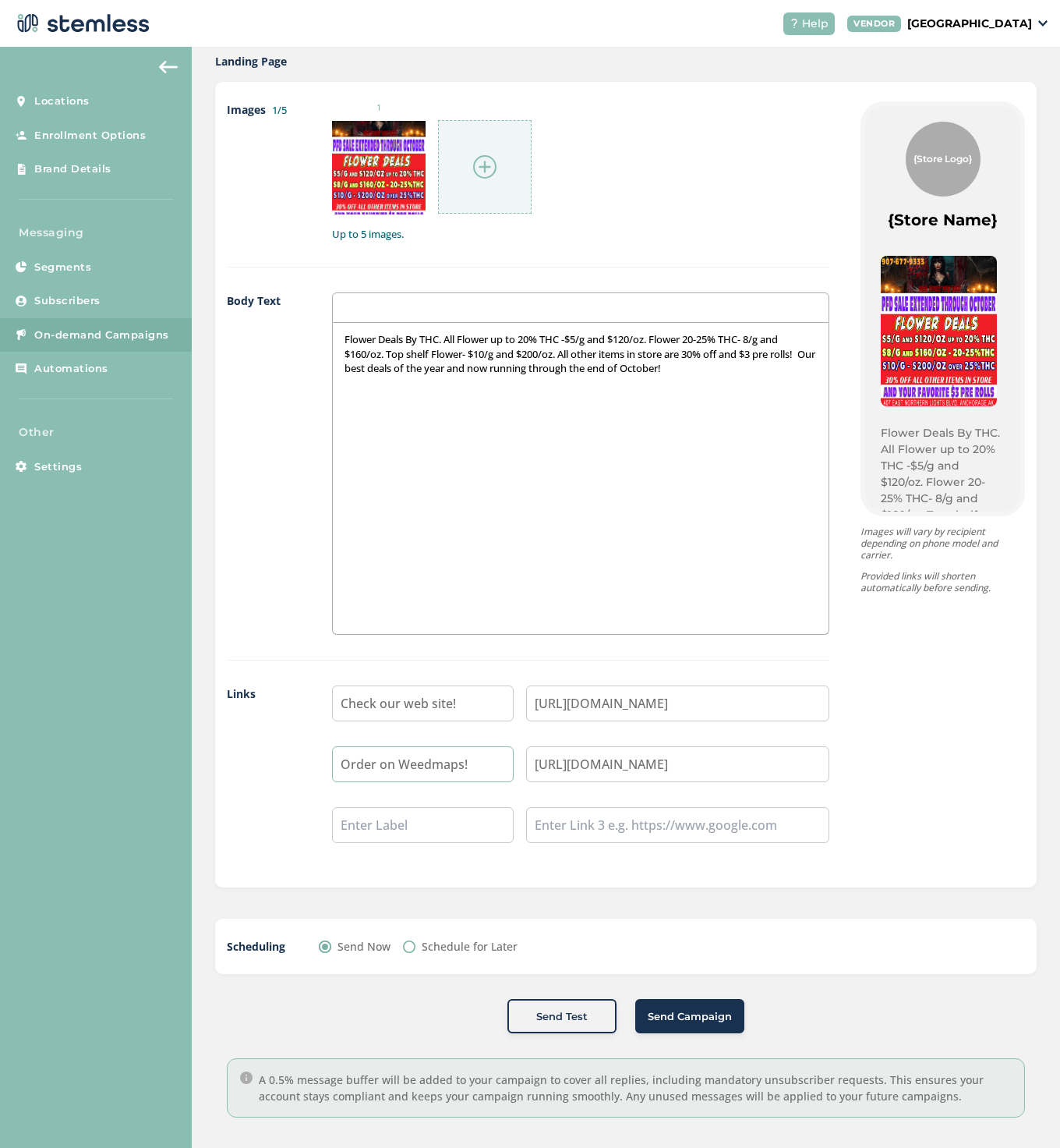
scroll to position [782, 0]
type input "Order on Weedmaps!"
click at [681, 1013] on span "Send Campaign" at bounding box center [690, 1018] width 84 height 16
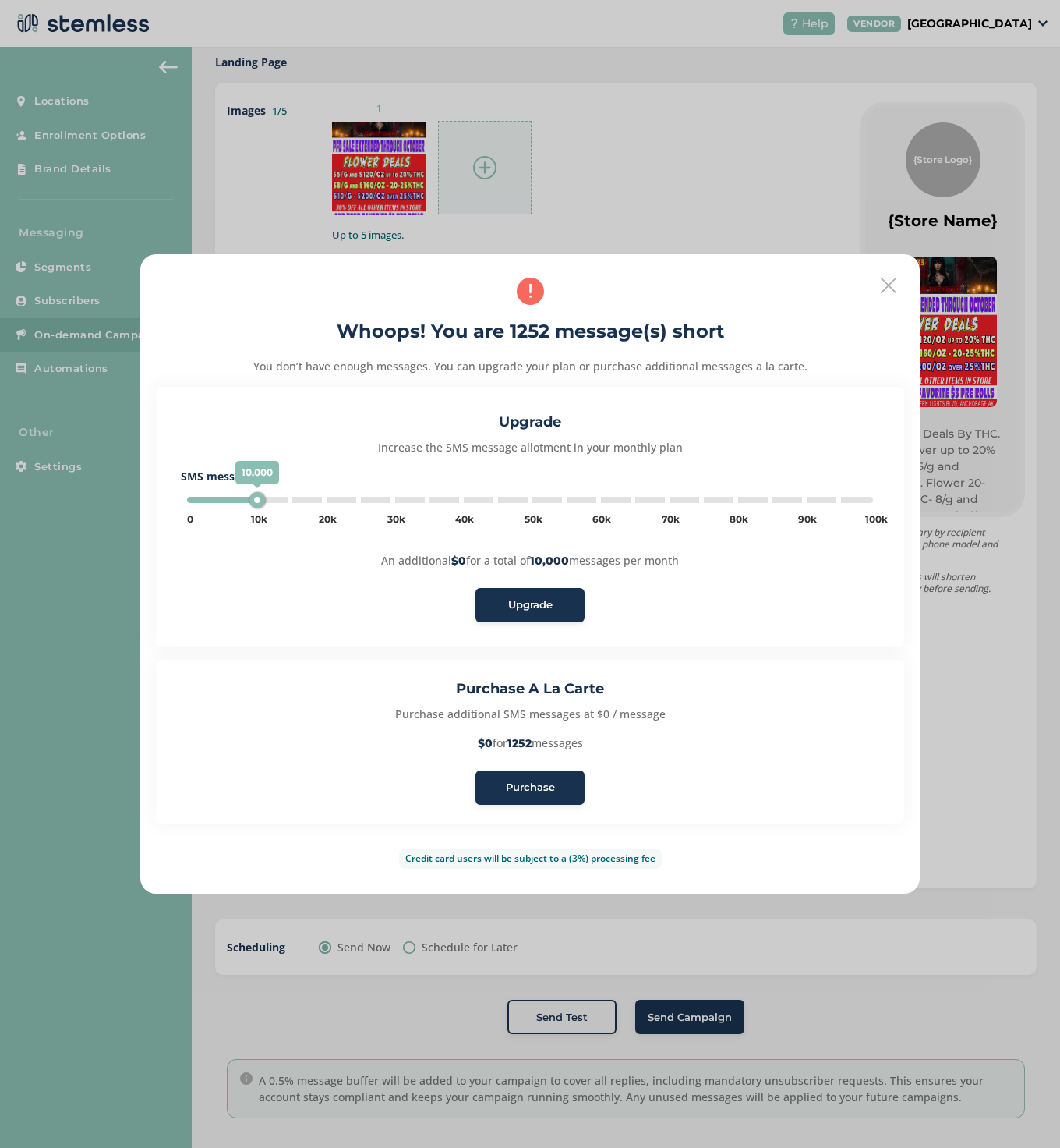
type input "5000"
click at [523, 785] on span "Purchase" at bounding box center [531, 788] width 49 height 16
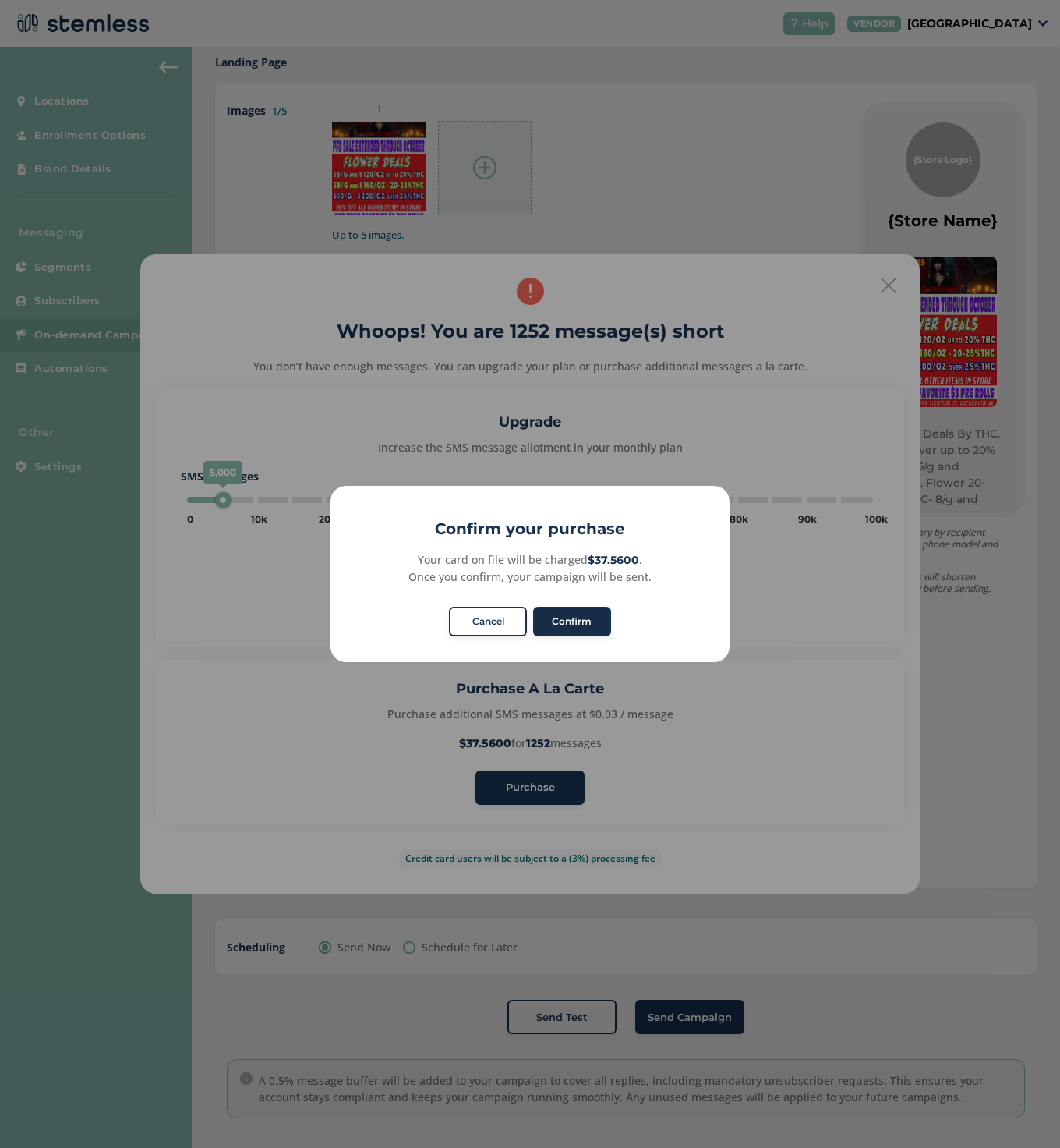
click at [567, 621] on button "Confirm" at bounding box center [572, 621] width 78 height 30
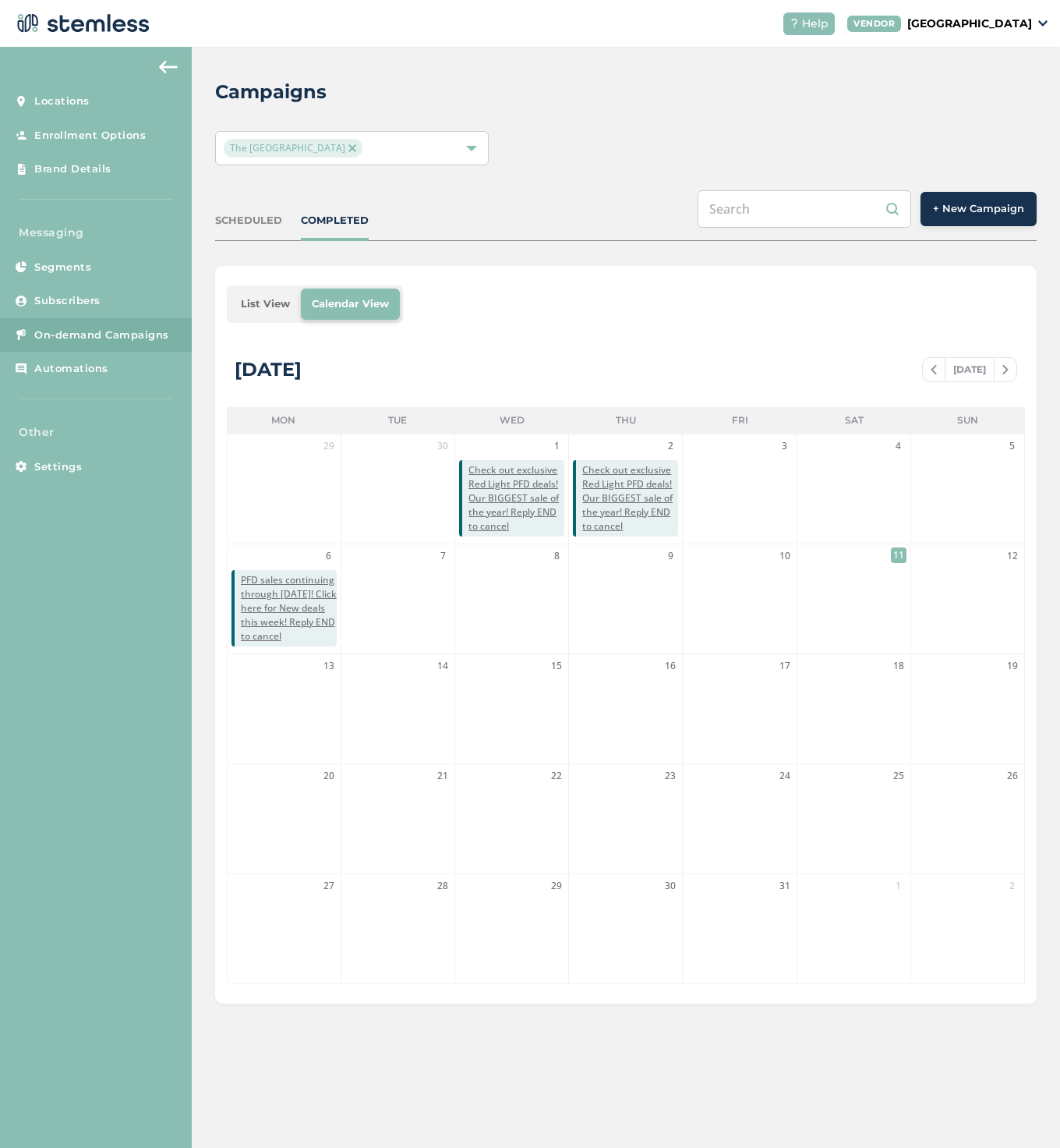
click at [168, 61] on img at bounding box center [168, 67] width 18 height 13
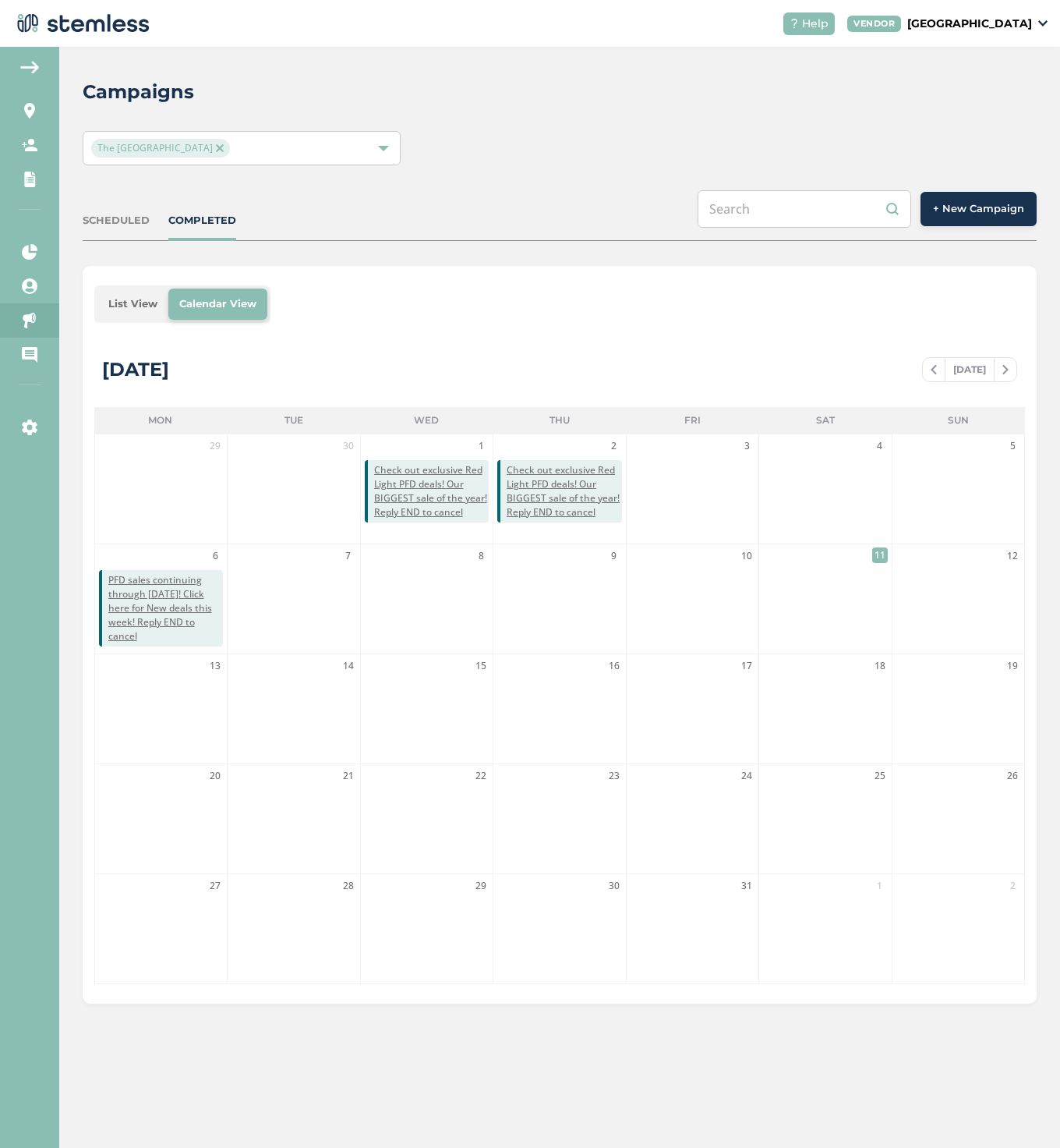
click at [882, 556] on span "11" at bounding box center [880, 556] width 16 height 16
click at [877, 554] on span "11" at bounding box center [880, 556] width 16 height 16
